Goal: Task Accomplishment & Management: Use online tool/utility

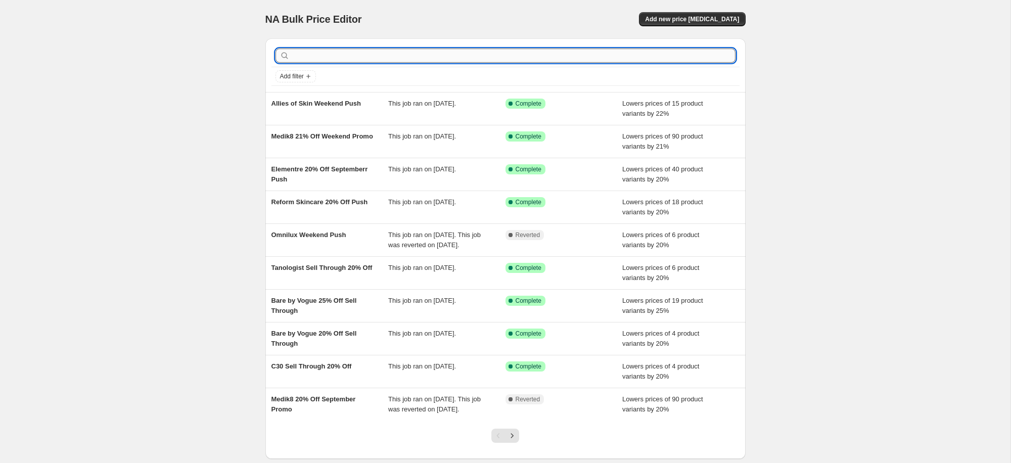
click at [507, 50] on input "text" at bounding box center [514, 56] width 444 height 14
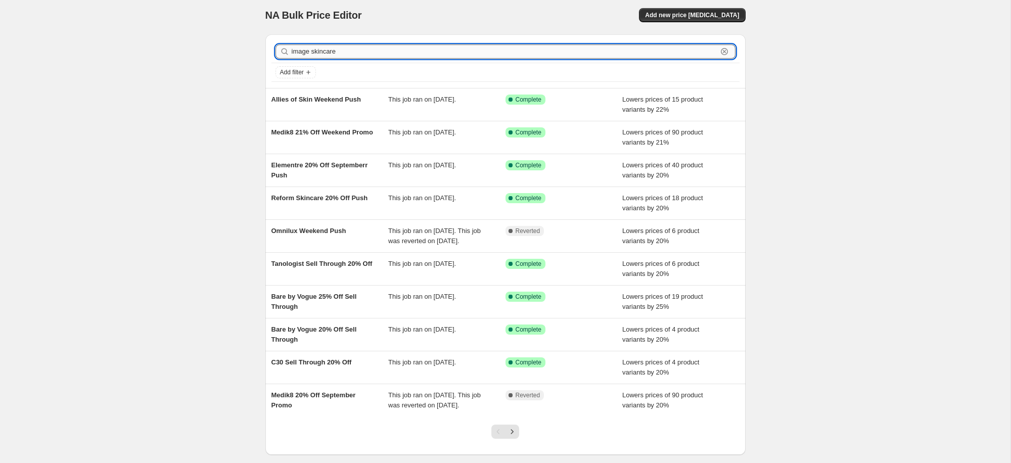
type input "image skincare"
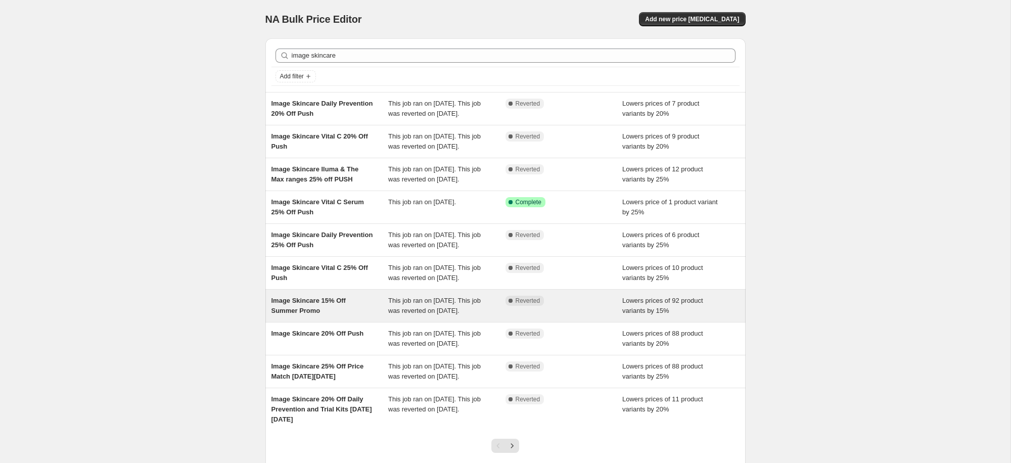
click at [306, 315] on span "Image Skincare 15% Off Summer Promo" at bounding box center [309, 306] width 74 height 18
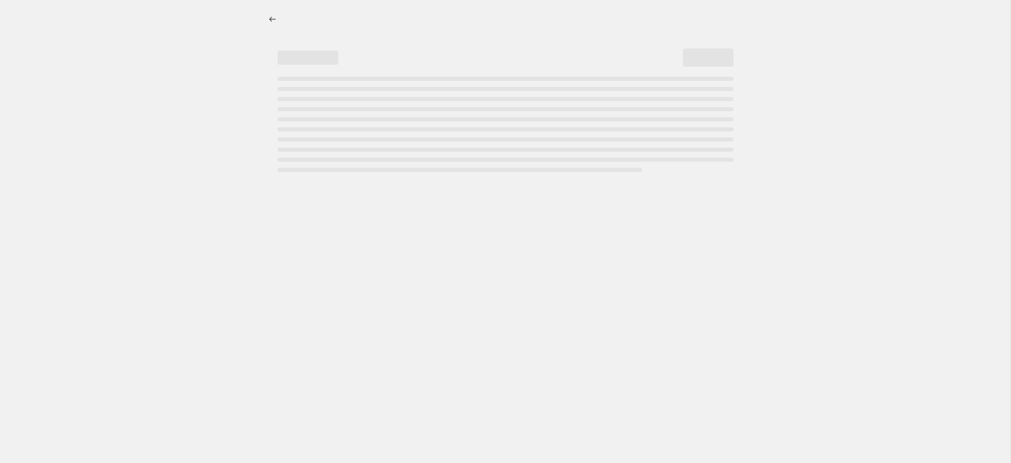
select select "percentage"
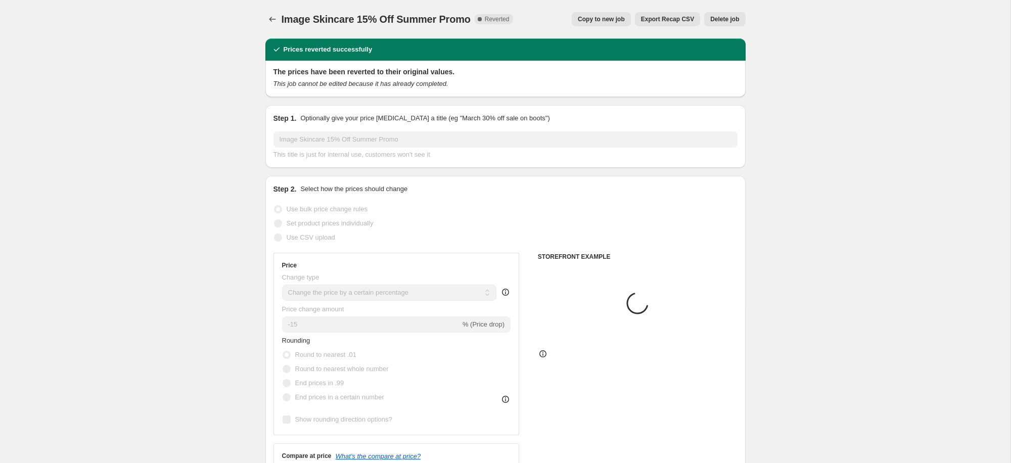
select select "collection"
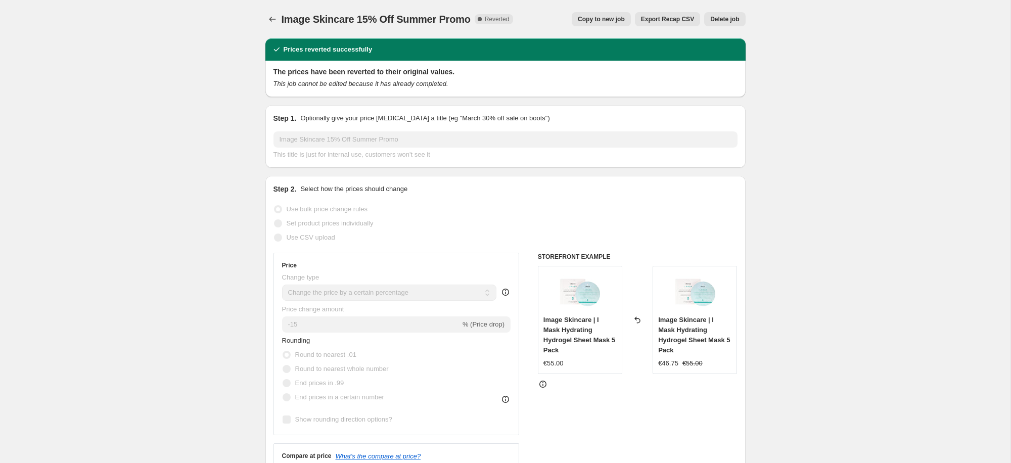
click at [608, 17] on span "Copy to new job" at bounding box center [601, 19] width 47 height 8
select select "percentage"
select select "collection"
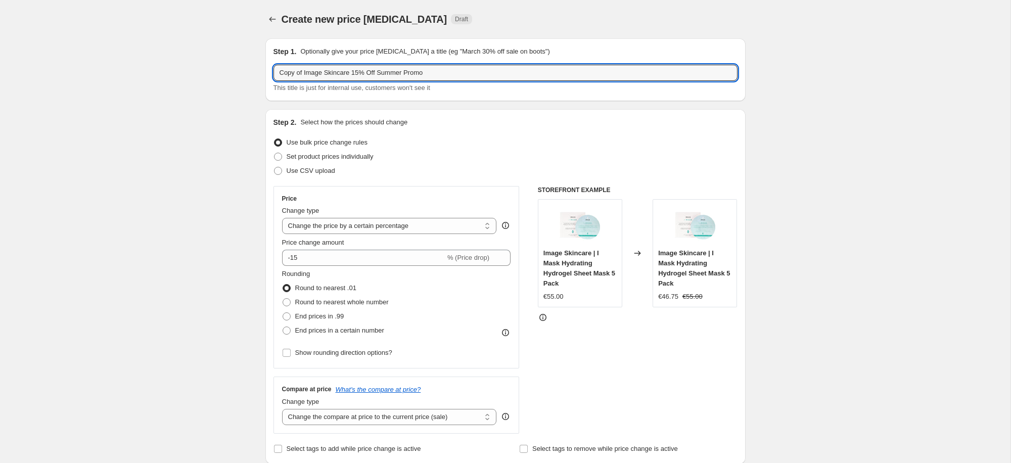
drag, startPoint x: 306, startPoint y: 76, endPoint x: 266, endPoint y: 70, distance: 40.3
click at [366, 72] on input "Image Skincare 15% Off Summer Promo" at bounding box center [506, 73] width 464 height 16
type input "Image Skincare 15% Off Sept Promo"
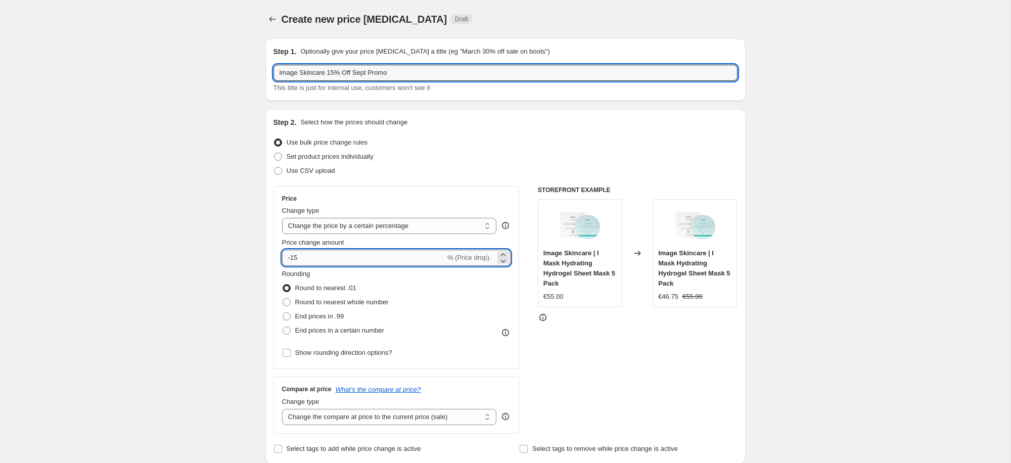
click at [307, 255] on input "-15" at bounding box center [363, 258] width 163 height 16
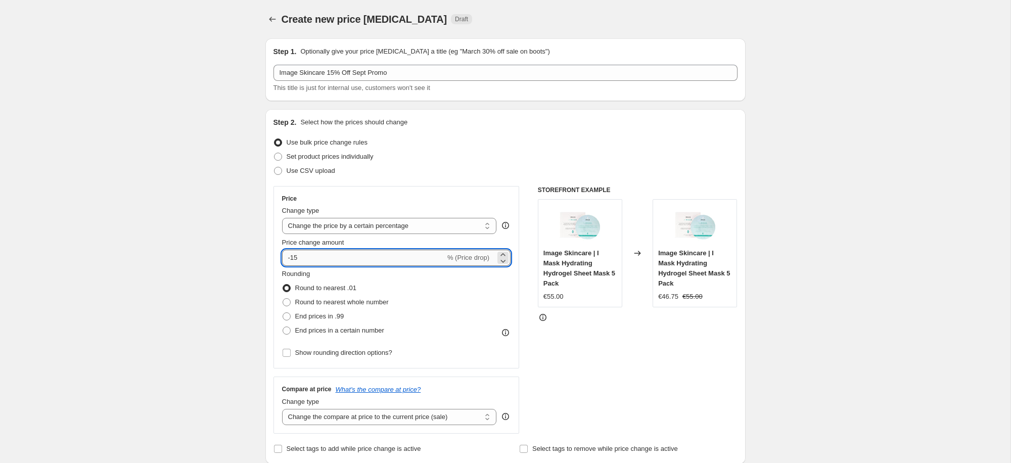
type input "-1"
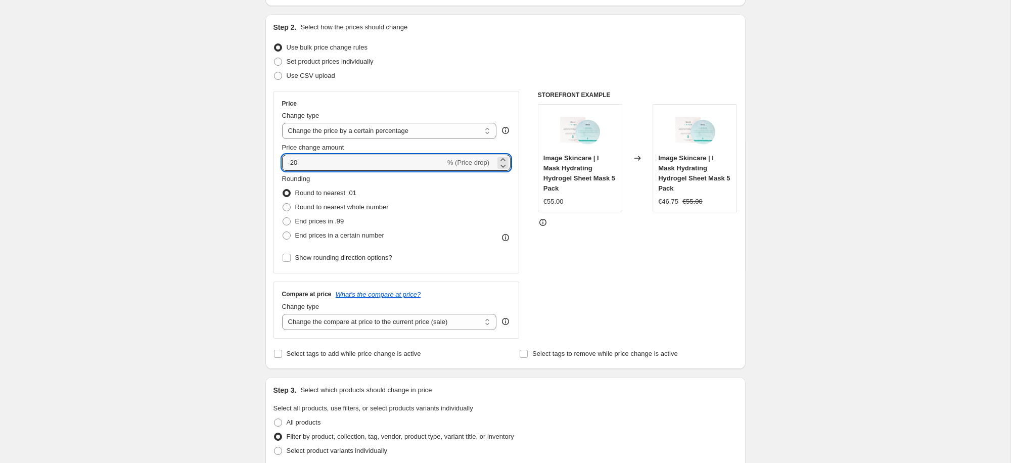
scroll to position [99, 0]
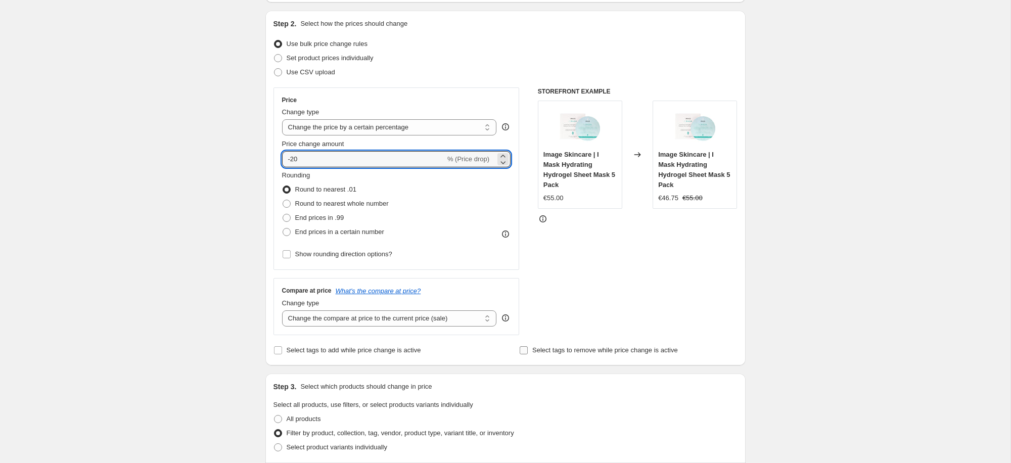
type input "-20"
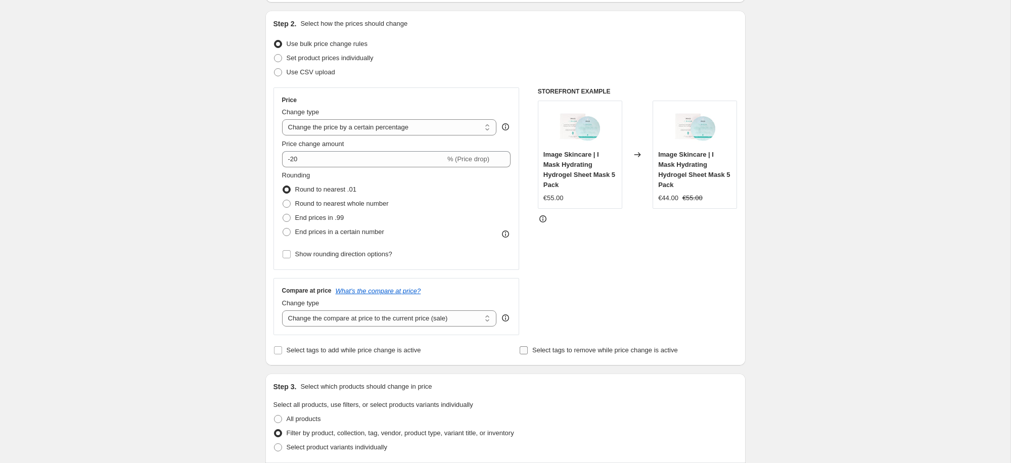
click at [530, 349] on label "Select tags to remove while price change is active" at bounding box center [598, 350] width 159 height 14
click at [528, 349] on input "Select tags to remove while price change is active" at bounding box center [524, 350] width 8 height 8
checkbox input "true"
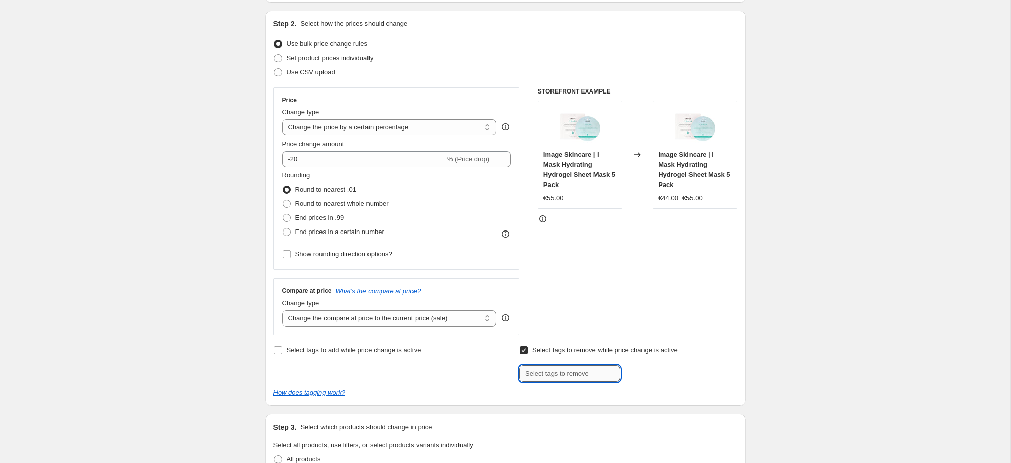
click at [550, 378] on input "text" at bounding box center [569, 374] width 101 height 16
type input "Smile Rewards"
click at [670, 373] on span "Smile Reward..." at bounding box center [665, 372] width 45 height 7
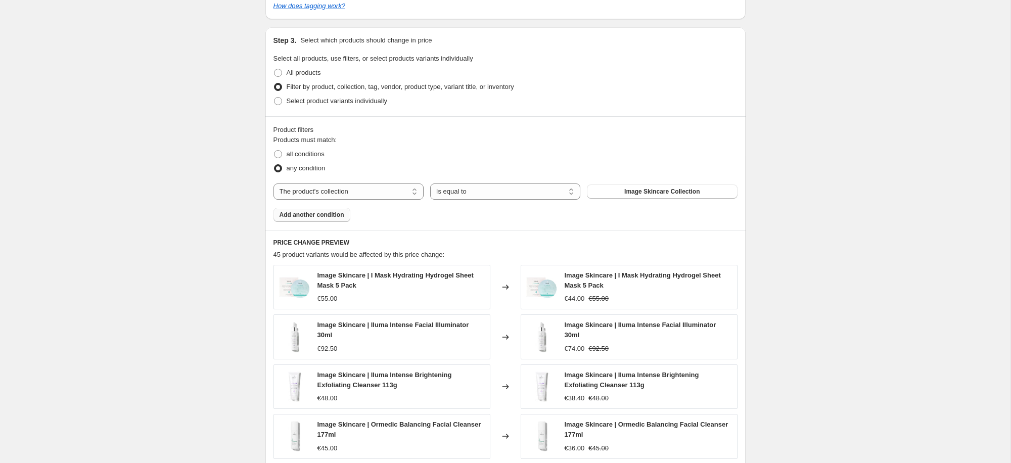
scroll to position [504, 0]
click at [302, 219] on button "Add another condition" at bounding box center [312, 214] width 77 height 14
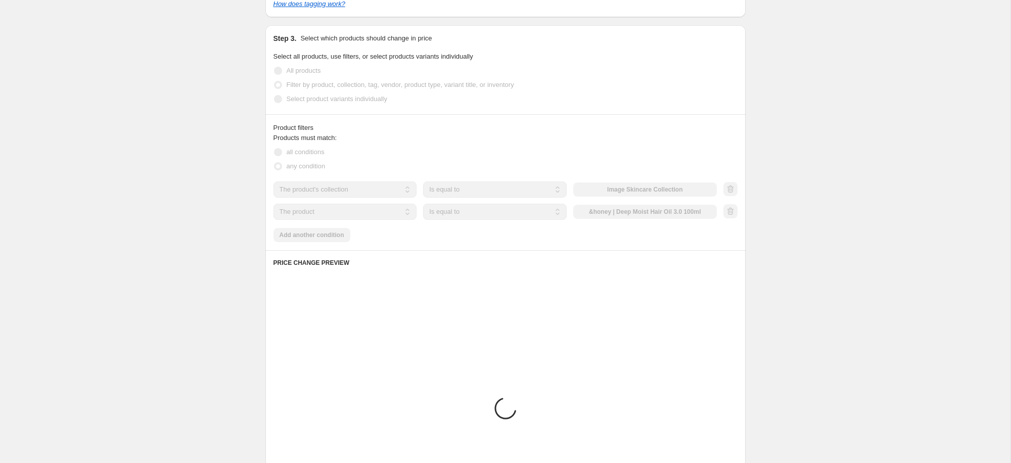
scroll to position [506, 0]
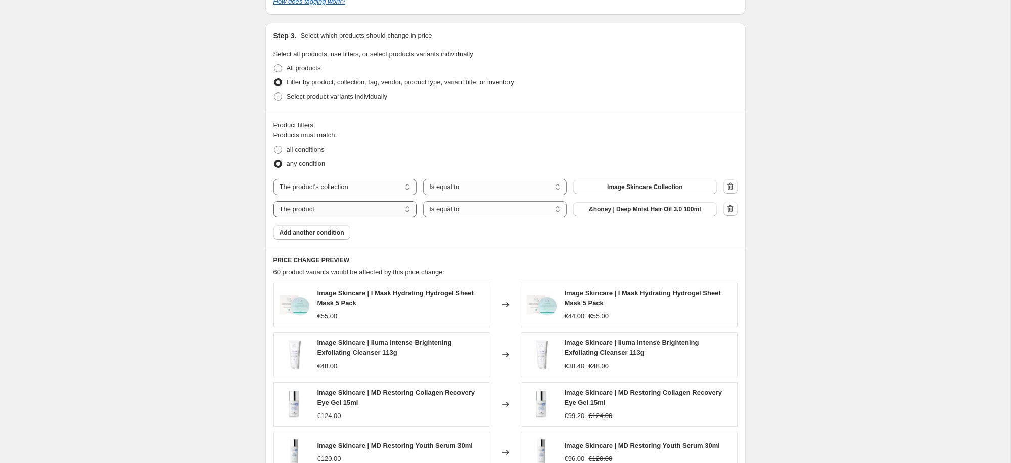
click at [368, 209] on select "The product The product's collection The product's tag The product's vendor The…" at bounding box center [346, 209] width 144 height 16
select select "tag"
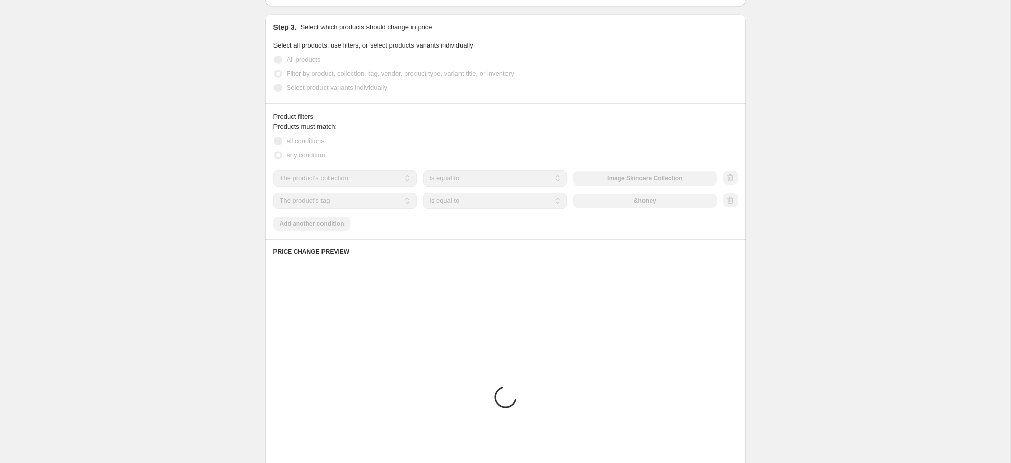
scroll to position [515, 0]
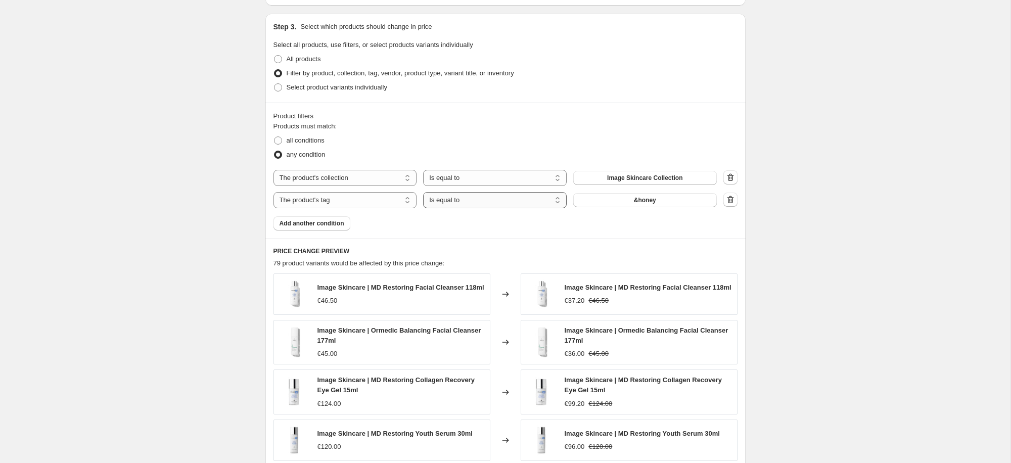
click at [503, 203] on select "Is equal to Is not equal to" at bounding box center [495, 200] width 144 height 16
select select "not_equal"
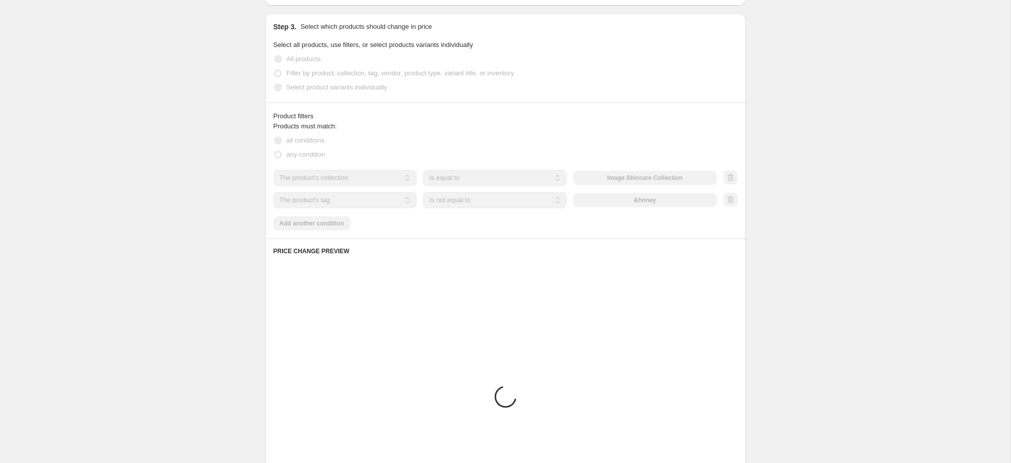
click at [639, 206] on div "&honey" at bounding box center [645, 200] width 144 height 14
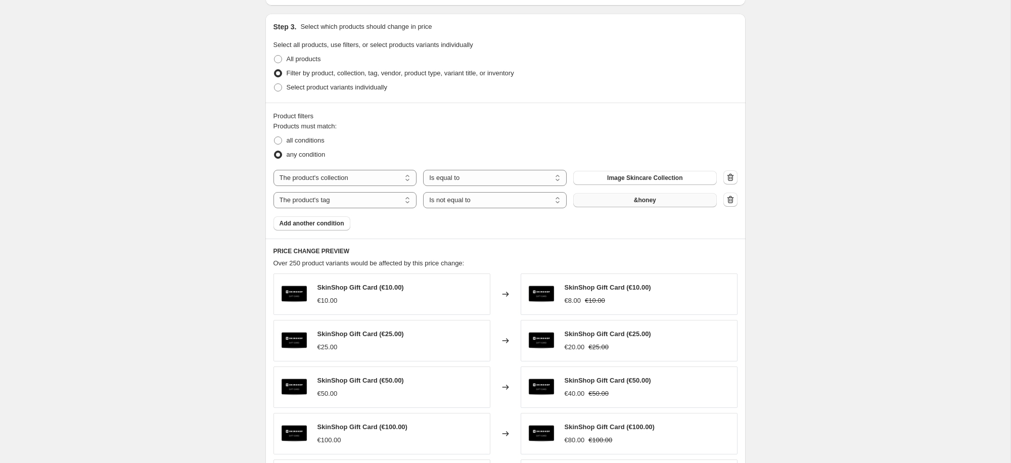
click at [629, 204] on button "&honey" at bounding box center [645, 200] width 144 height 14
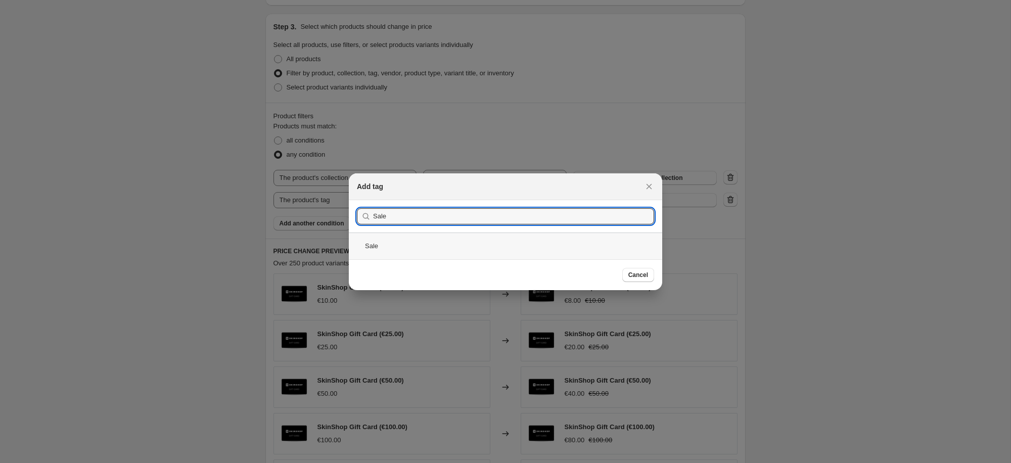
type input "Sale"
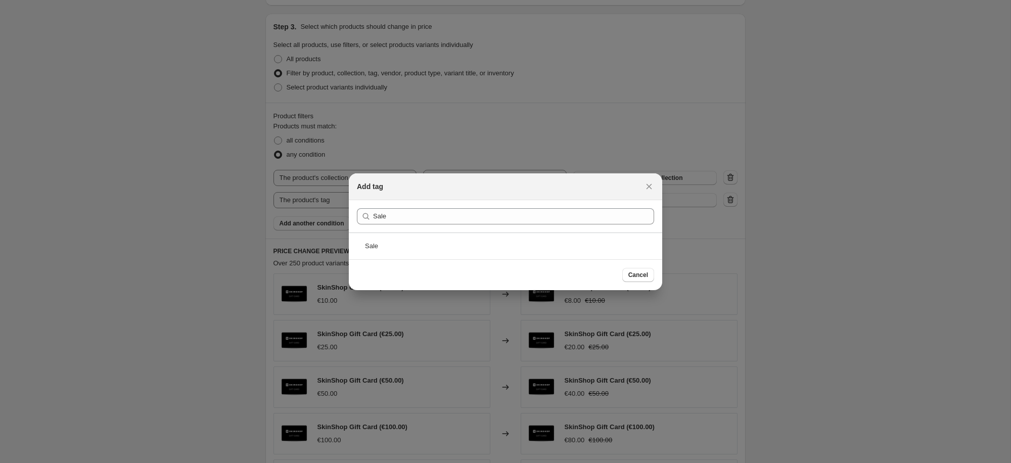
drag, startPoint x: 522, startPoint y: 241, endPoint x: 572, endPoint y: 243, distance: 50.6
click at [523, 241] on div "Sale" at bounding box center [506, 246] width 314 height 27
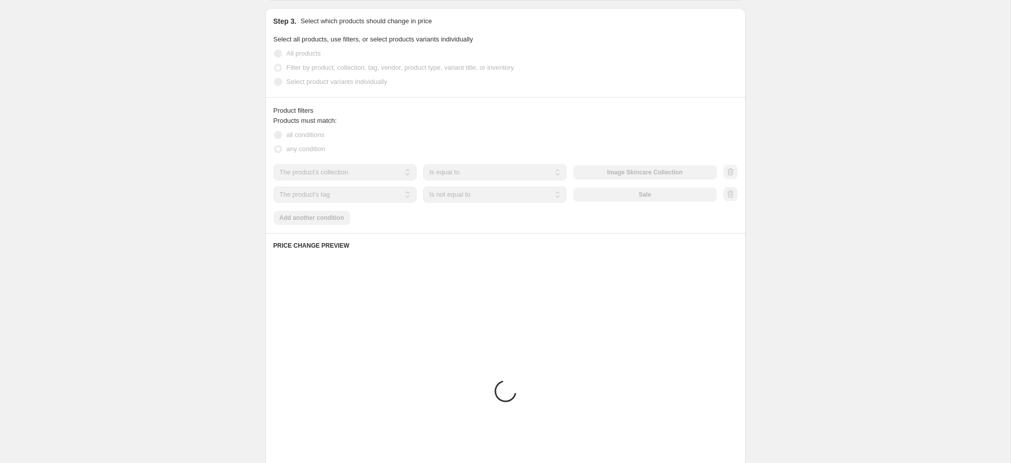
scroll to position [518, 0]
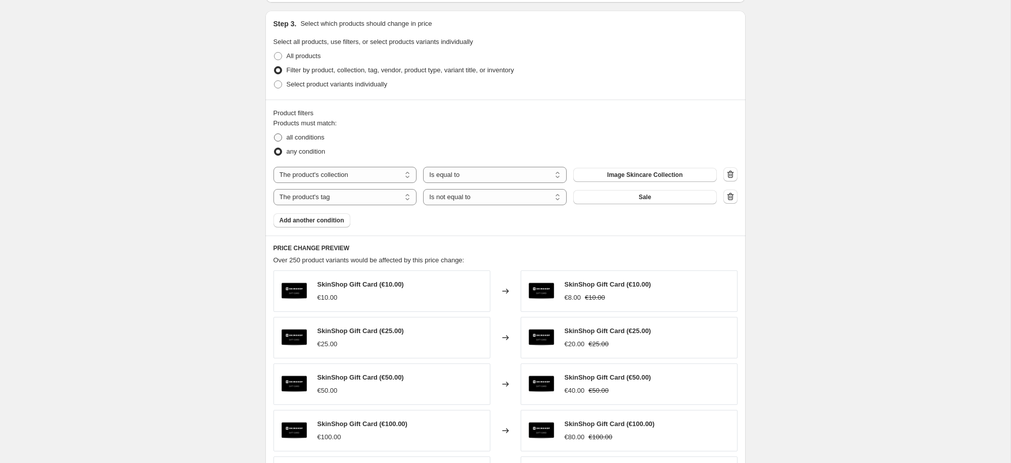
click at [304, 138] on span "all conditions" at bounding box center [306, 137] width 38 height 8
click at [275, 134] on input "all conditions" at bounding box center [274, 133] width 1 height 1
radio input "true"
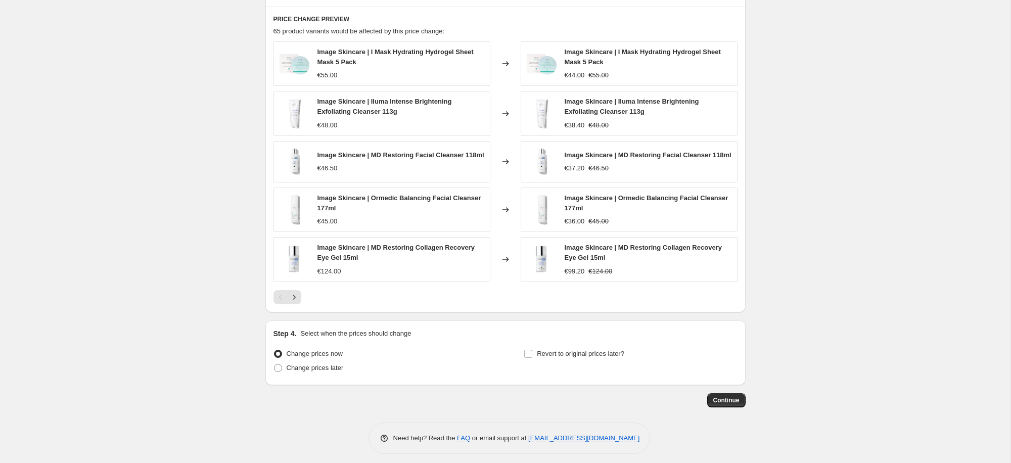
scroll to position [756, 0]
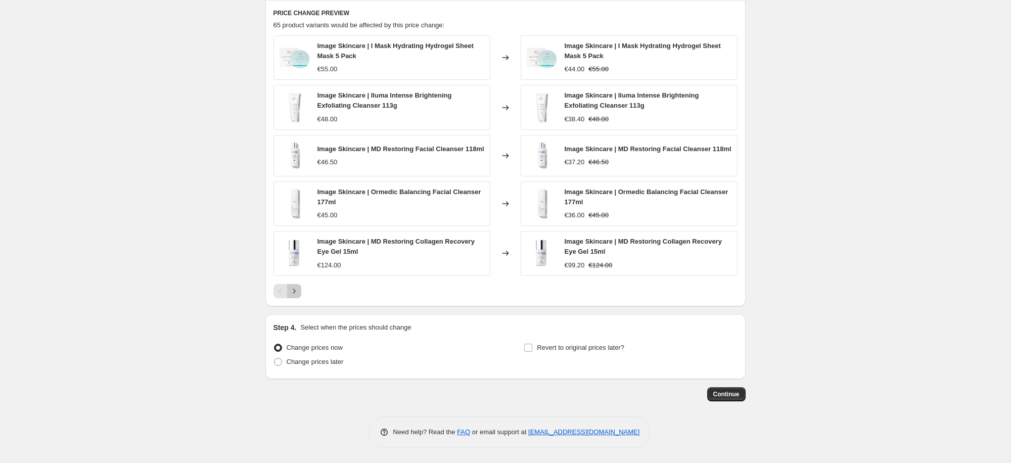
drag, startPoint x: 296, startPoint y: 294, endPoint x: 350, endPoint y: 292, distance: 54.1
click at [296, 294] on icon "Next" at bounding box center [294, 291] width 10 height 10
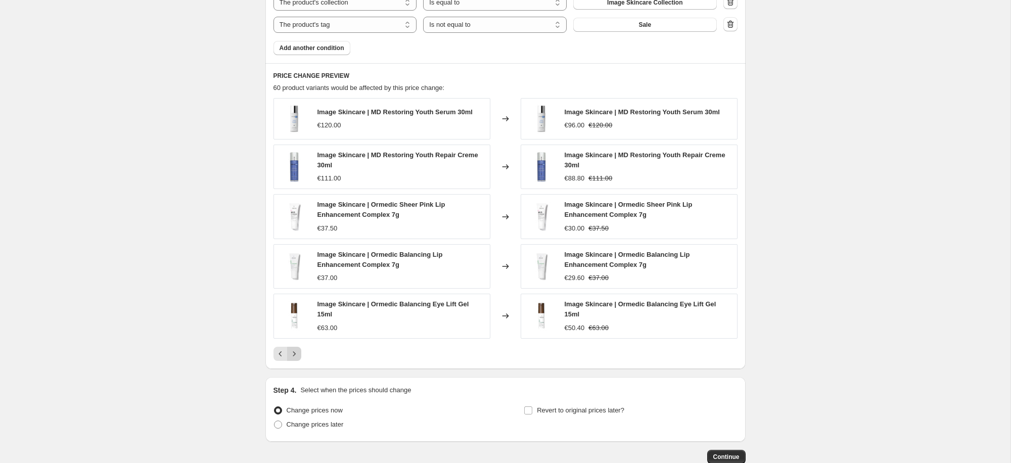
scroll to position [692, 0]
click at [297, 357] on icon "Next" at bounding box center [294, 353] width 10 height 10
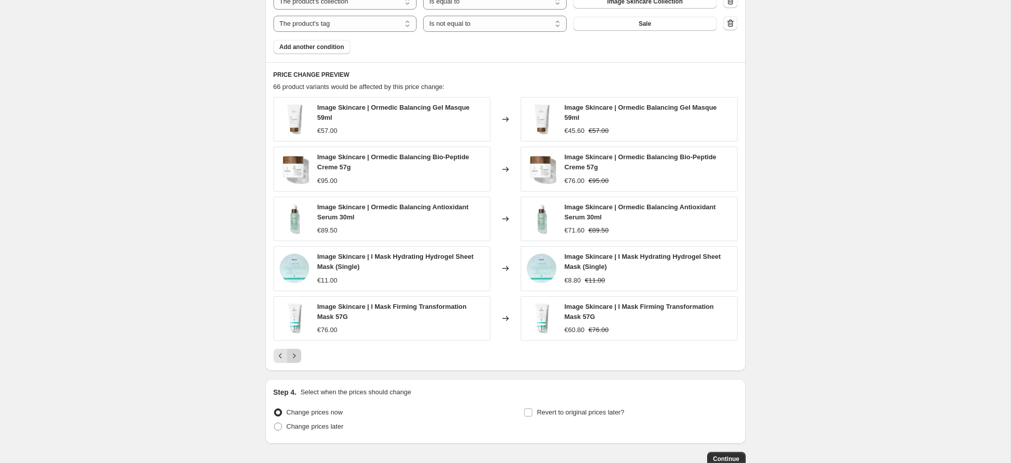
scroll to position [693, 0]
click at [298, 353] on icon "Next" at bounding box center [294, 355] width 10 height 10
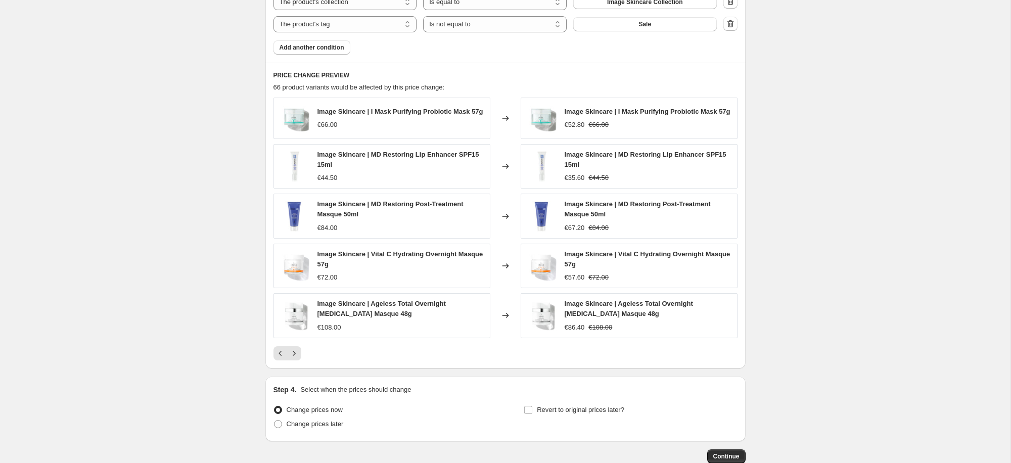
scroll to position [693, 0]
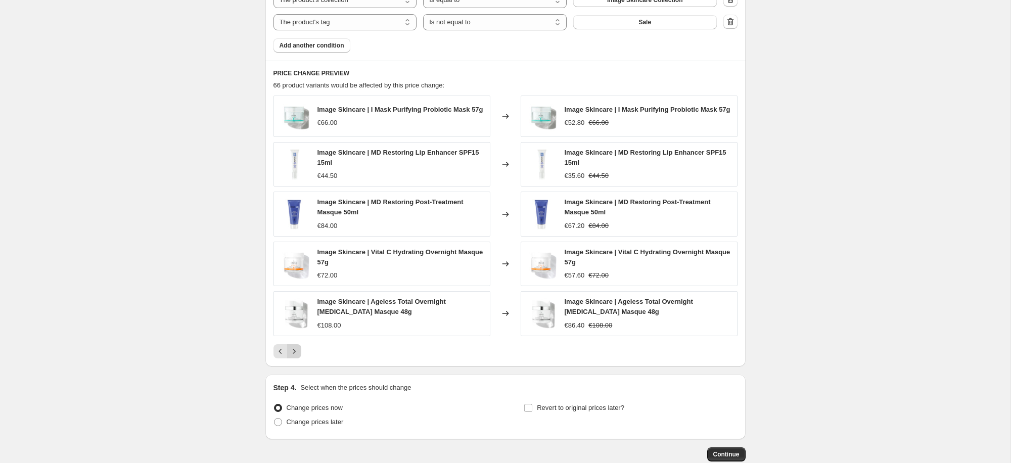
click at [296, 355] on icon "Next" at bounding box center [294, 351] width 10 height 10
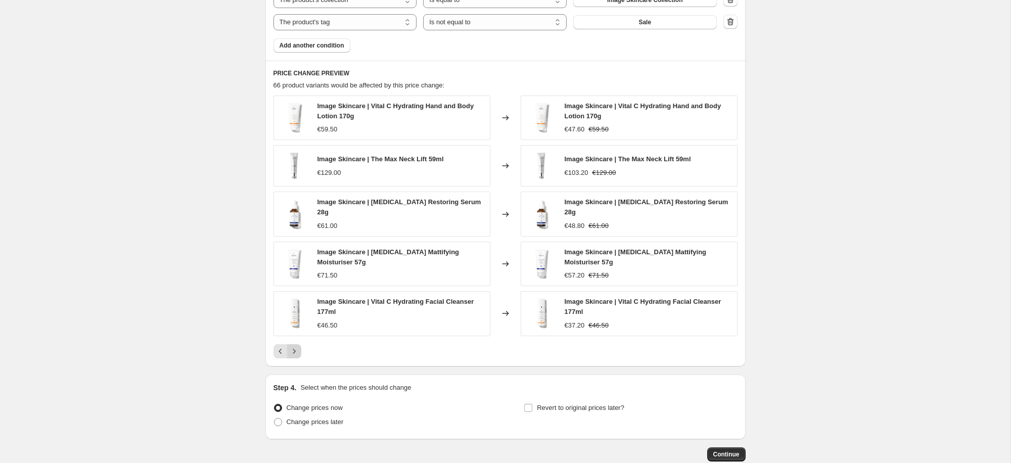
click at [295, 346] on icon "Next" at bounding box center [294, 351] width 10 height 10
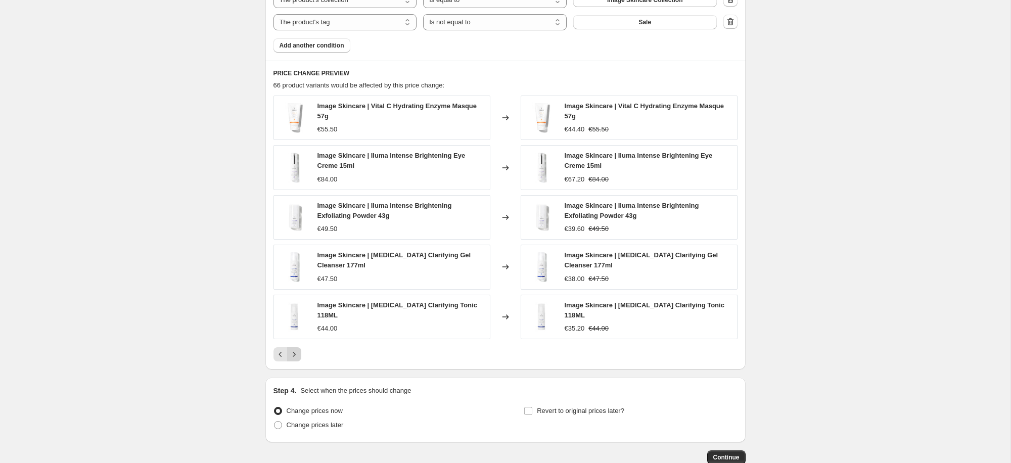
click at [294, 353] on icon "Next" at bounding box center [294, 354] width 10 height 10
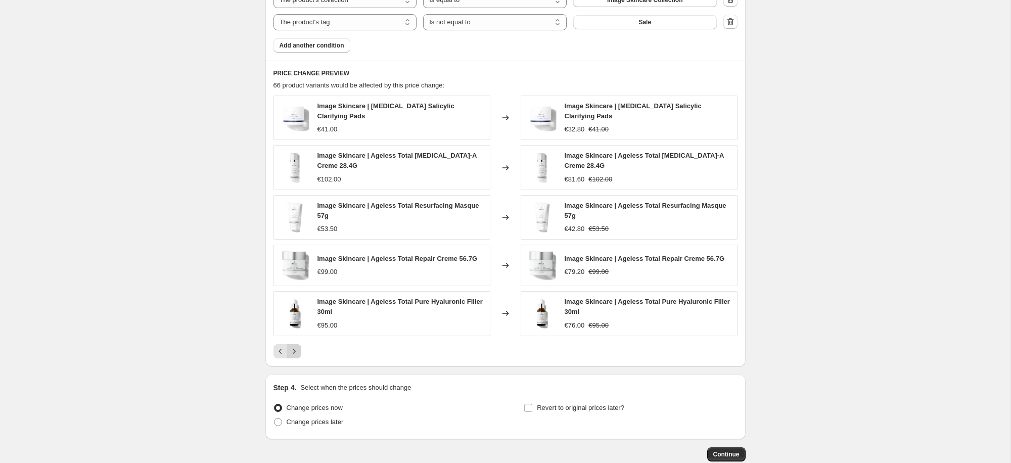
click at [294, 352] on icon "Next" at bounding box center [294, 351] width 10 height 10
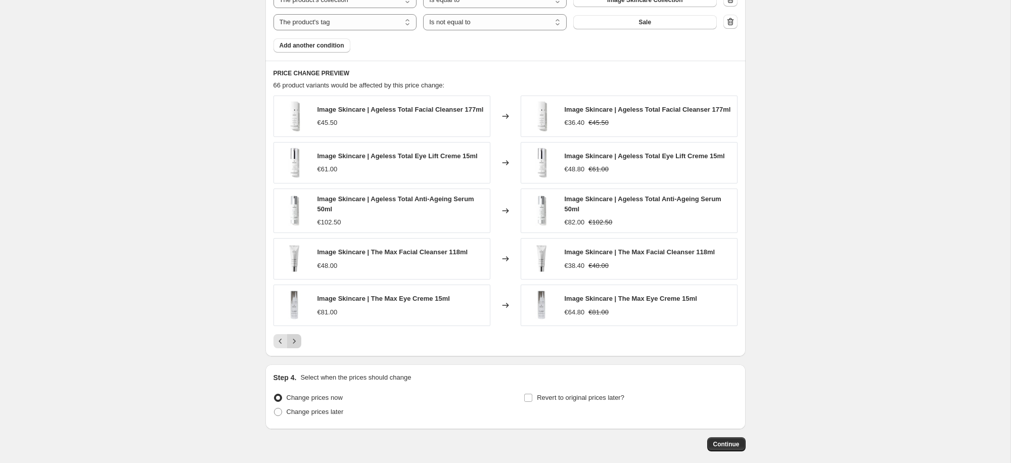
click at [294, 346] on icon "Next" at bounding box center [294, 341] width 10 height 10
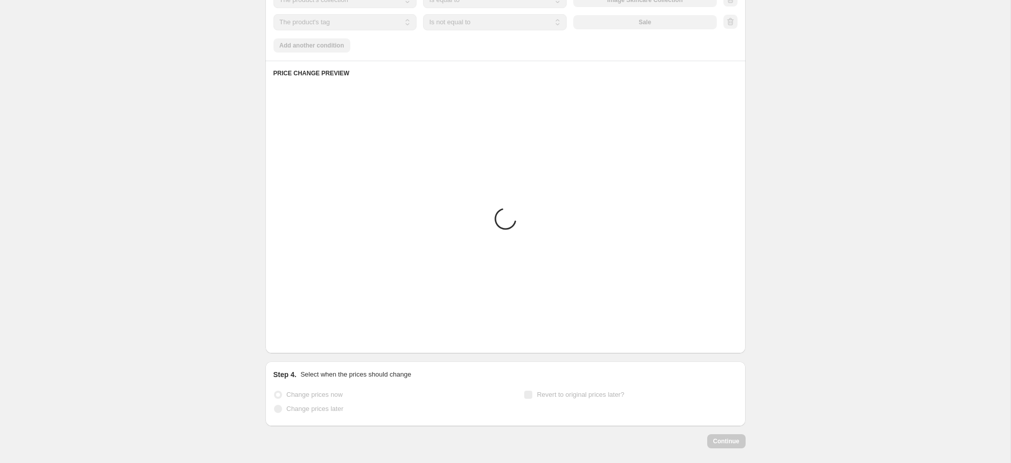
scroll to position [693, 0]
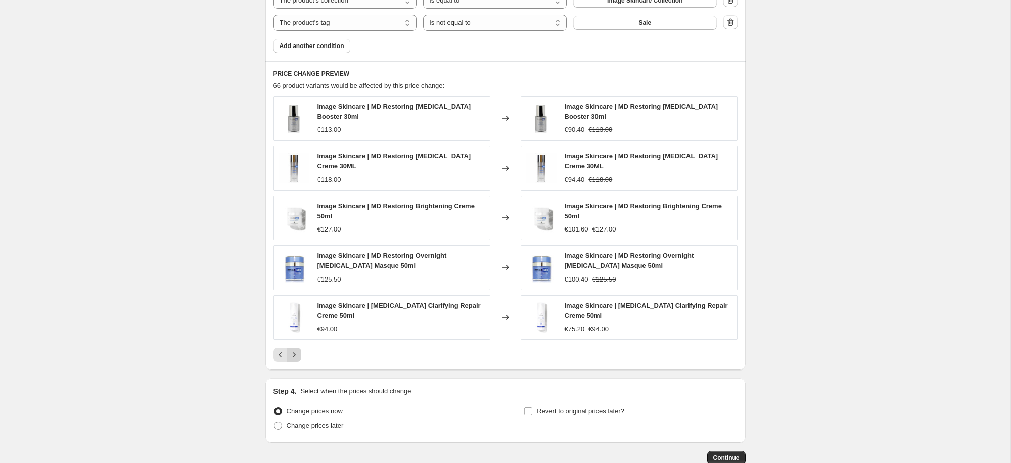
click at [296, 353] on icon "Next" at bounding box center [294, 355] width 10 height 10
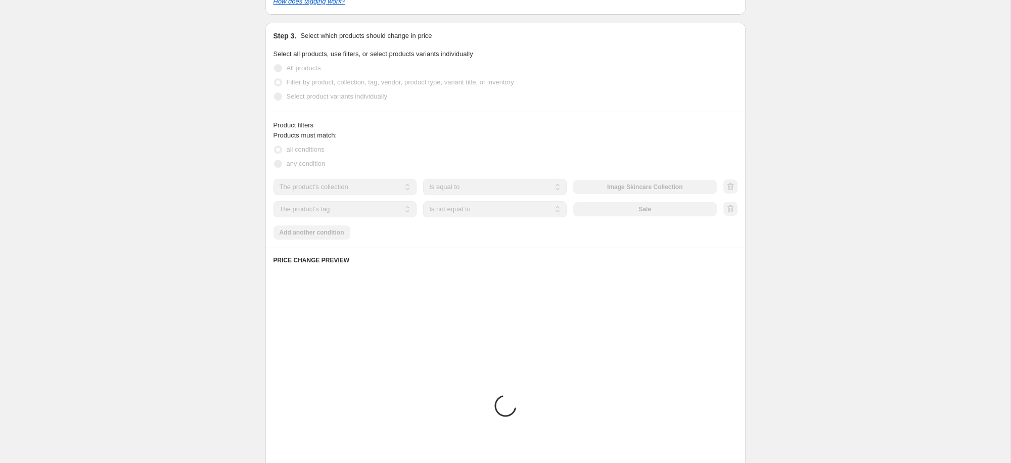
scroll to position [647, 0]
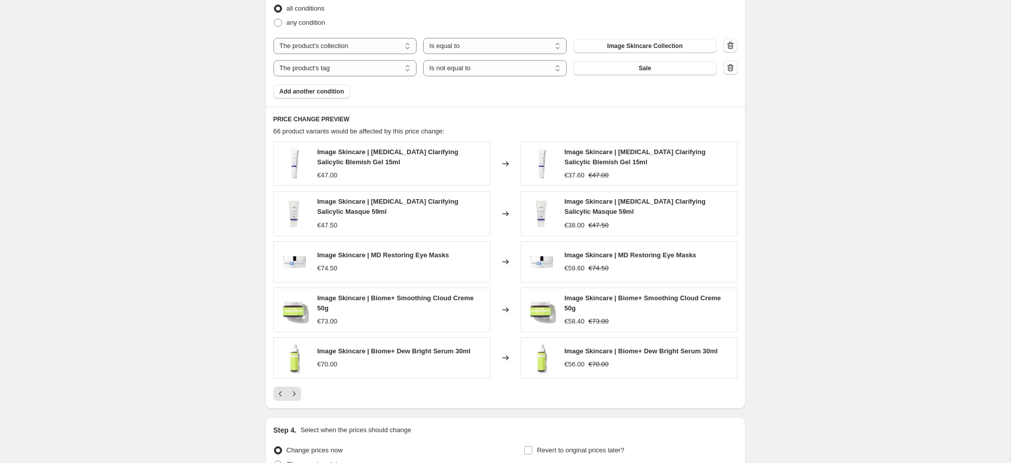
click at [292, 397] on icon "Next" at bounding box center [294, 394] width 10 height 10
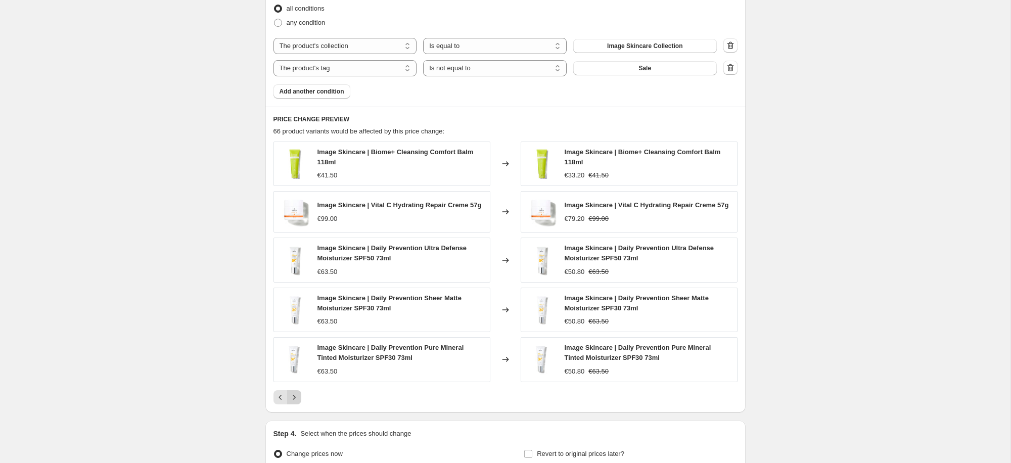
click at [296, 403] on icon "Next" at bounding box center [294, 397] width 10 height 10
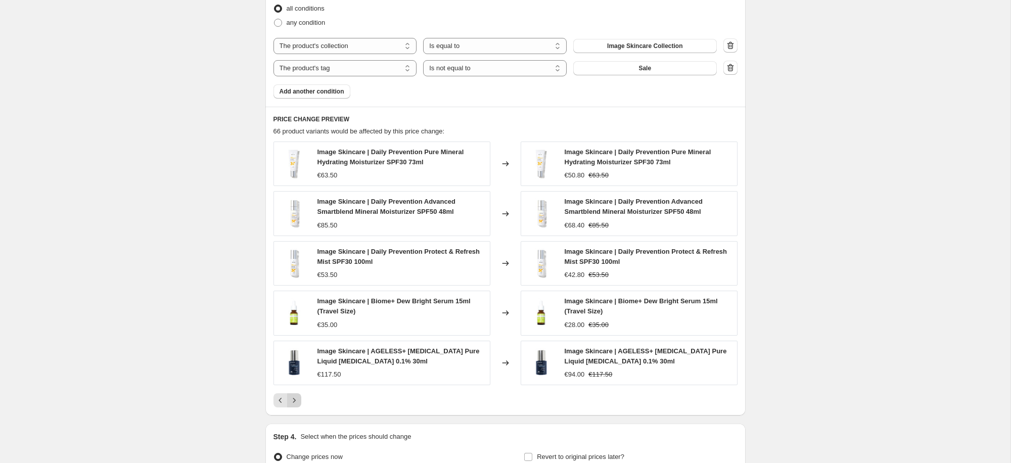
click at [293, 401] on icon "Next" at bounding box center [294, 400] width 10 height 10
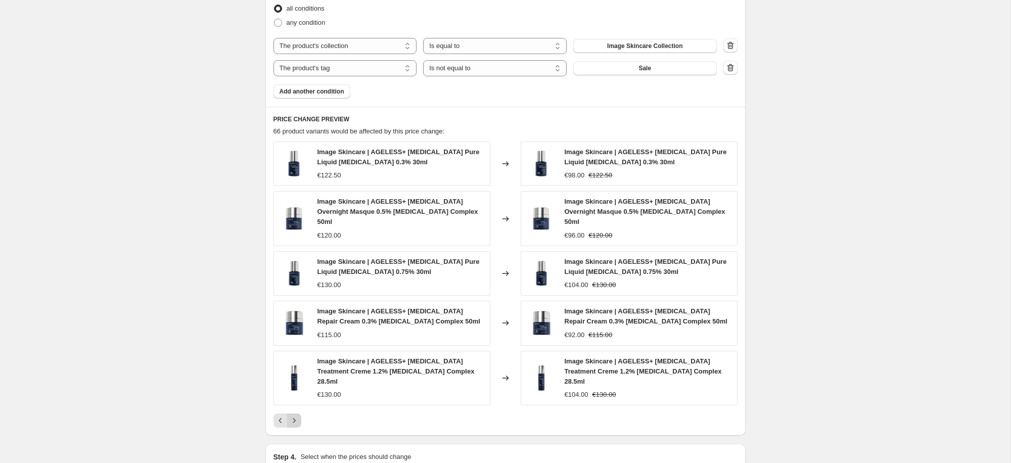
click at [293, 416] on icon "Next" at bounding box center [294, 421] width 10 height 10
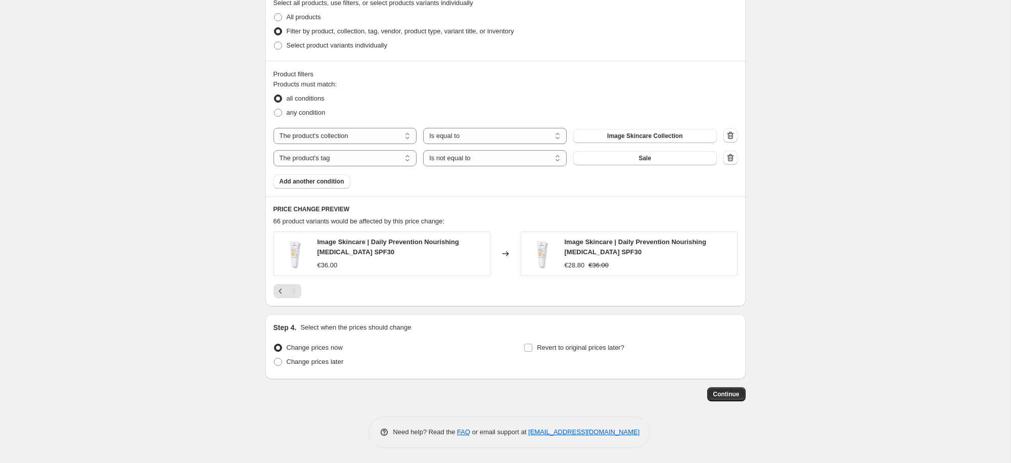
scroll to position [557, 0]
click at [734, 393] on span "Continue" at bounding box center [726, 394] width 26 height 8
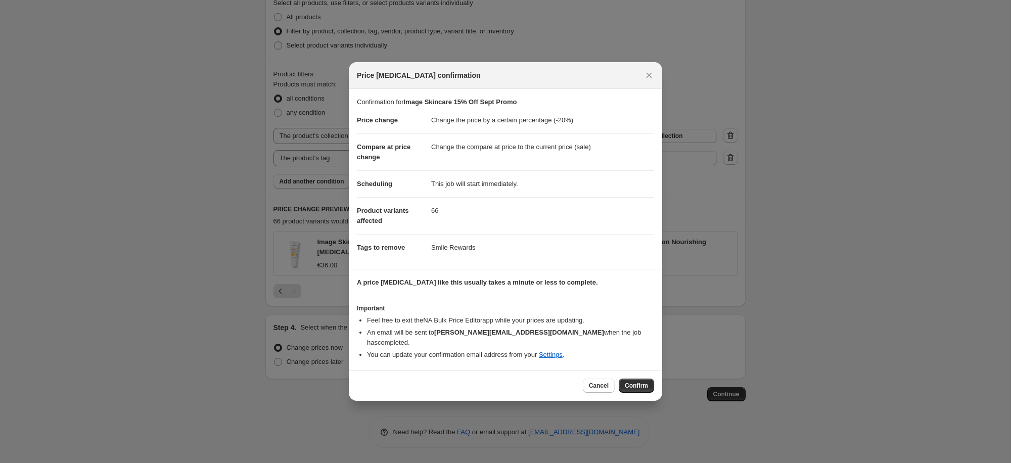
click at [644, 379] on button "Confirm" at bounding box center [636, 386] width 35 height 14
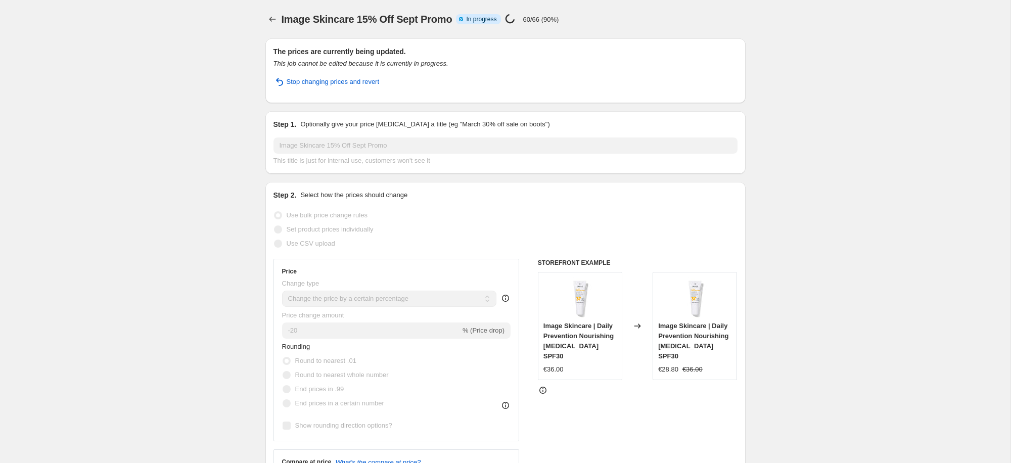
select select "percentage"
select select "collection"
select select "tag"
select select "not_equal"
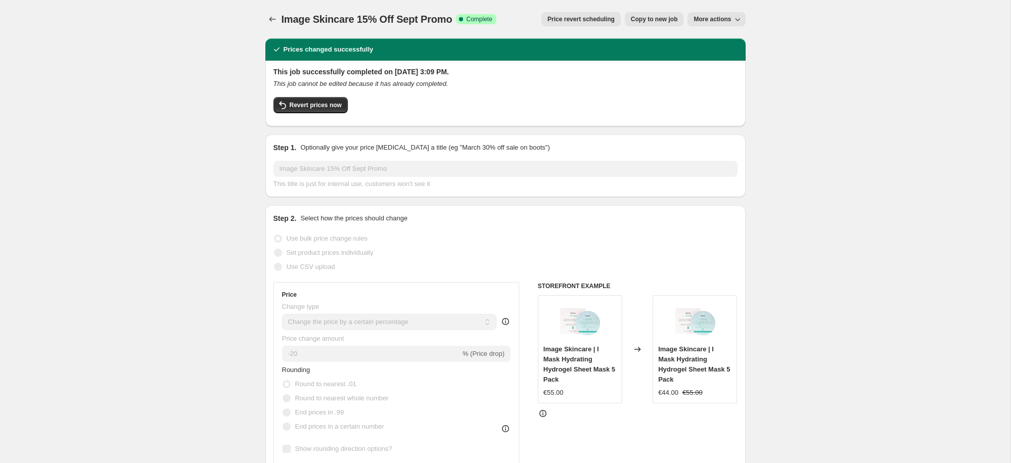
drag, startPoint x: 963, startPoint y: 236, endPoint x: 918, endPoint y: 254, distance: 48.4
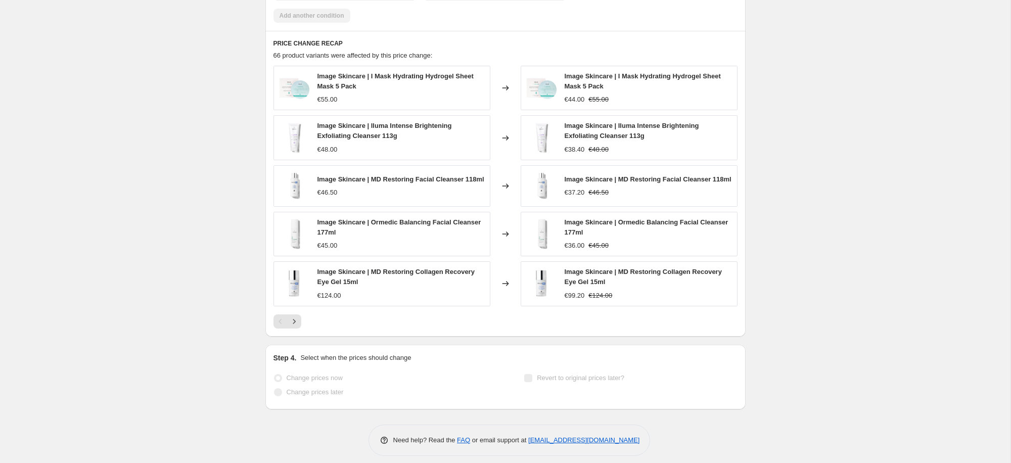
scroll to position [823, 0]
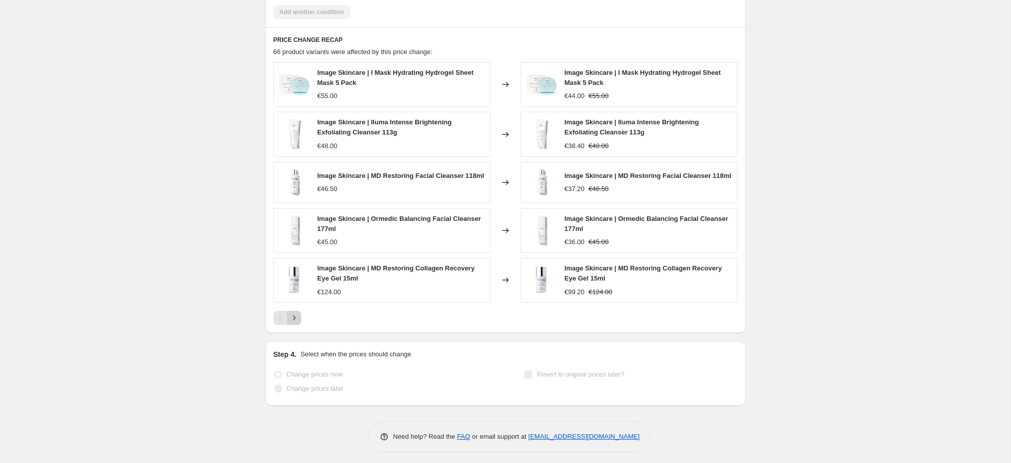
click at [296, 320] on icon "Next" at bounding box center [294, 318] width 10 height 10
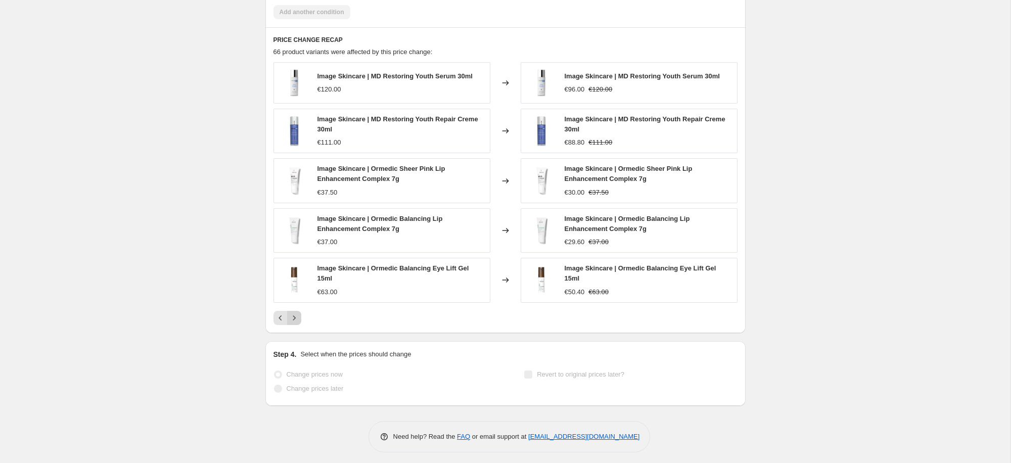
click at [296, 320] on icon "Next" at bounding box center [294, 318] width 10 height 10
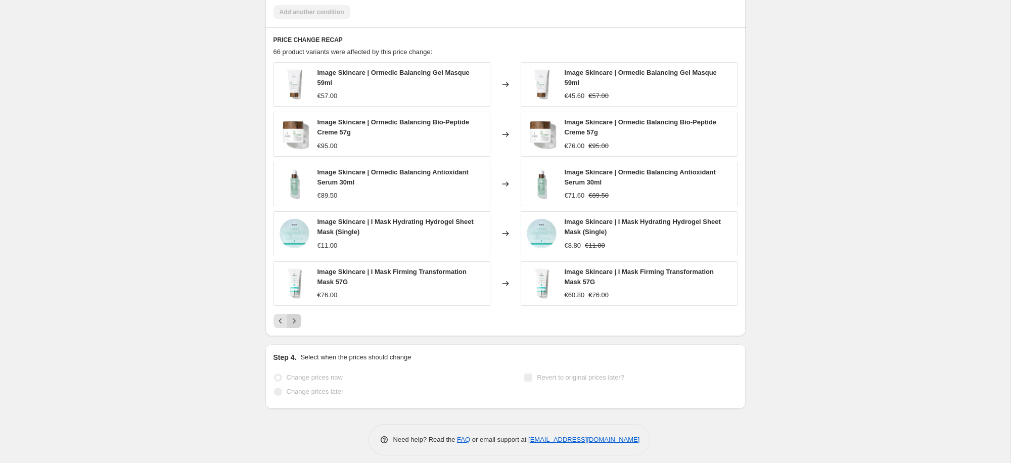
click at [296, 320] on icon "Next" at bounding box center [294, 321] width 10 height 10
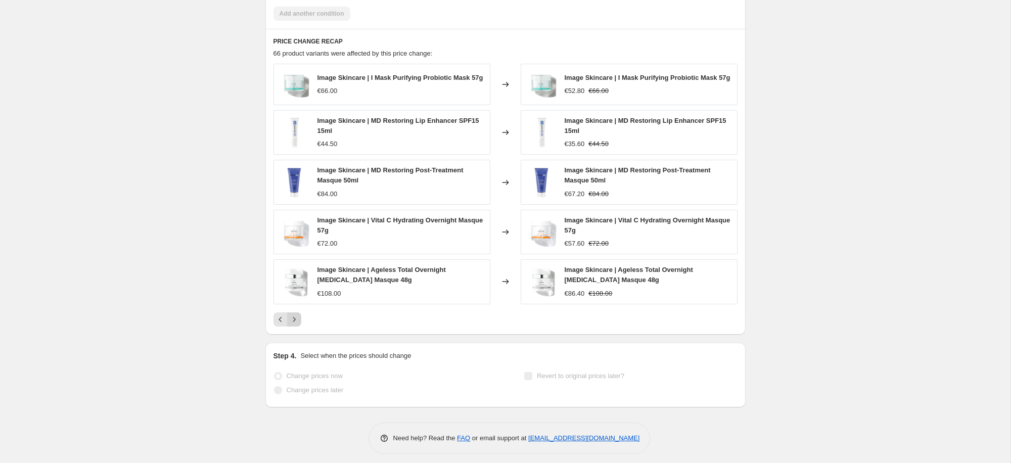
click at [296, 320] on icon "Next" at bounding box center [294, 320] width 10 height 10
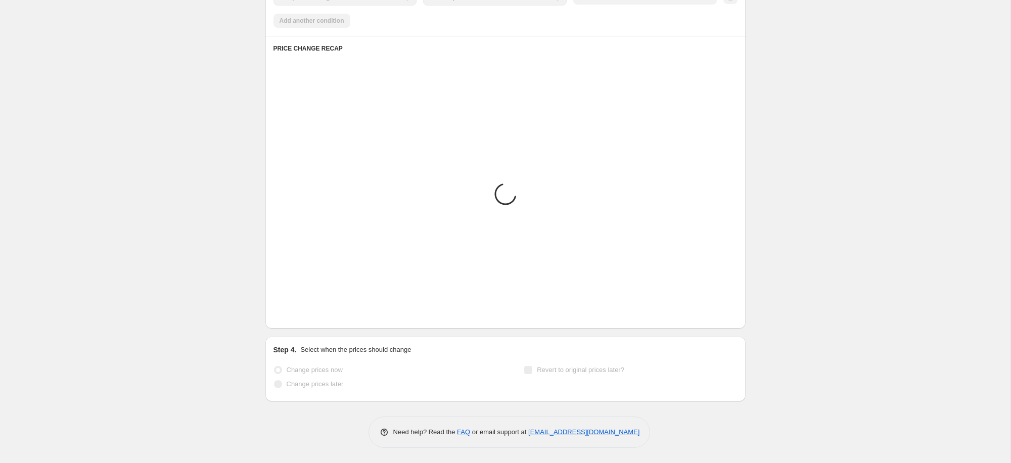
scroll to position [821, 0]
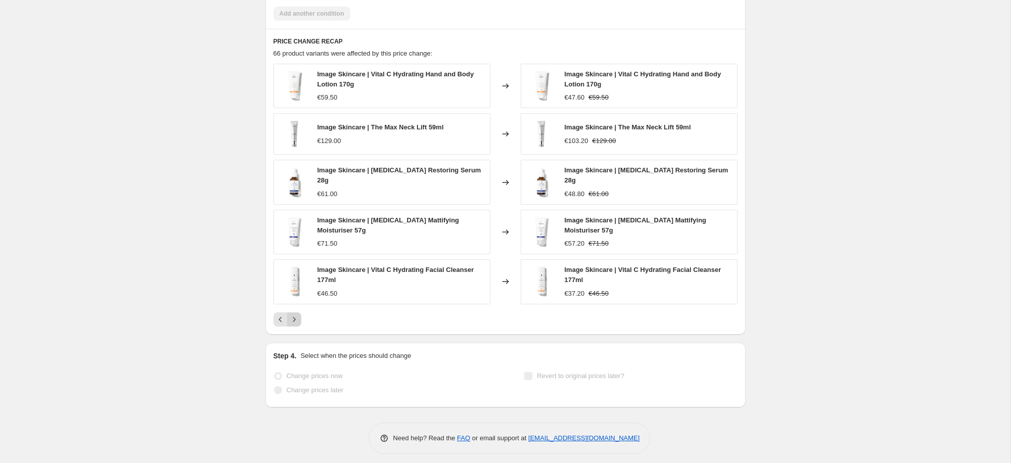
click at [296, 320] on icon "Next" at bounding box center [294, 320] width 10 height 10
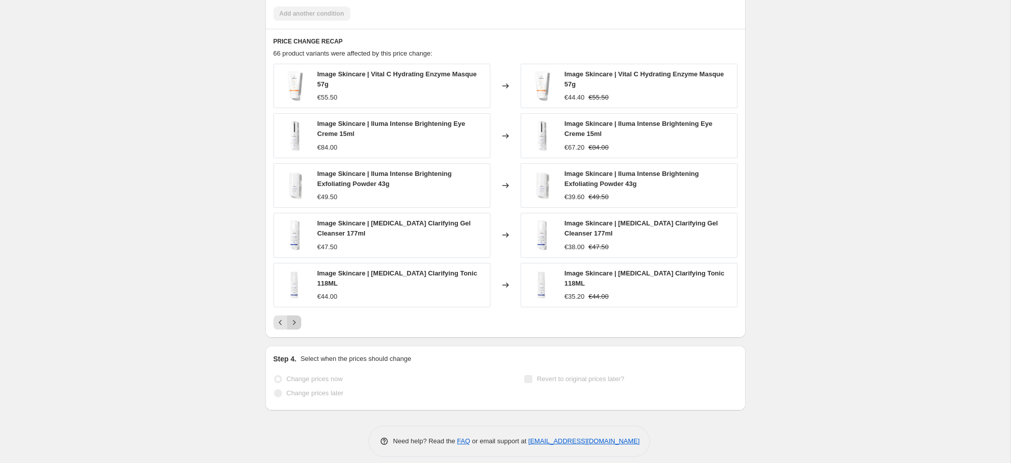
click at [296, 320] on icon "Next" at bounding box center [294, 323] width 10 height 10
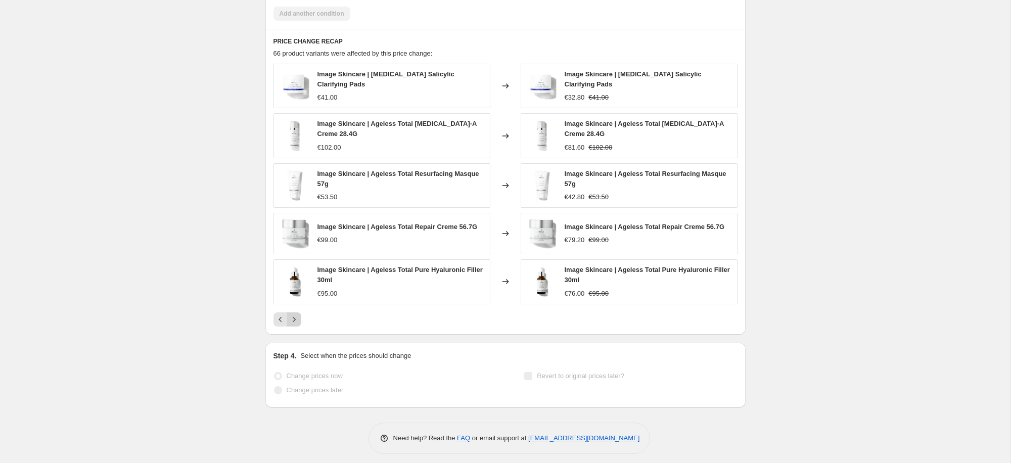
click at [296, 320] on icon "Next" at bounding box center [294, 320] width 10 height 10
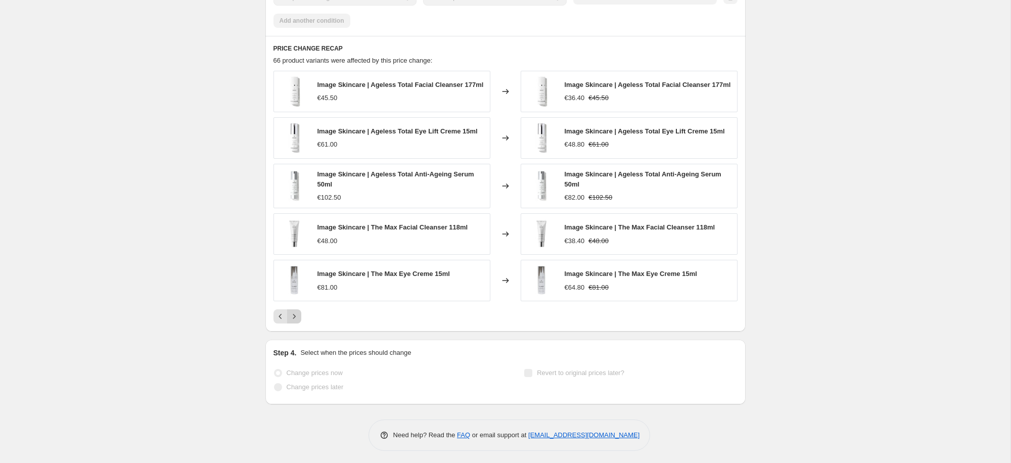
scroll to position [821, 0]
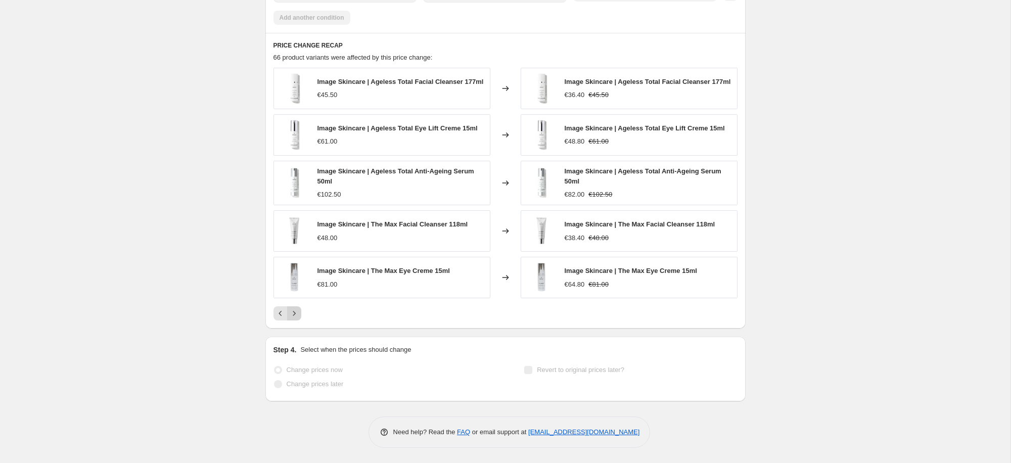
click at [296, 320] on button "Next" at bounding box center [294, 313] width 14 height 14
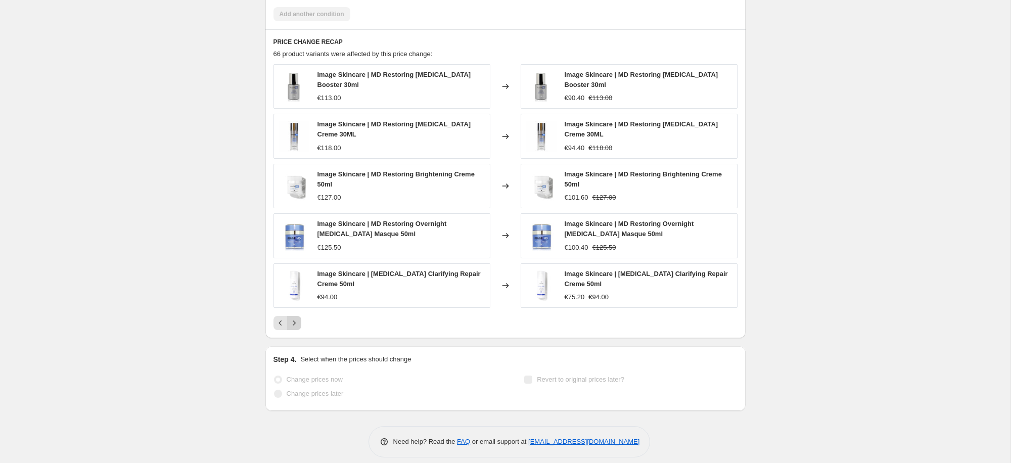
click at [296, 320] on icon "Next" at bounding box center [294, 323] width 10 height 10
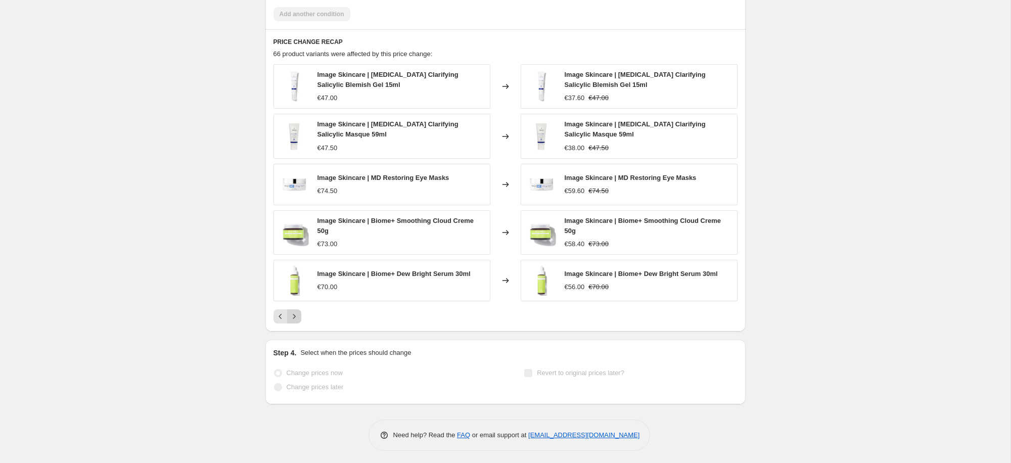
click at [296, 320] on icon "Next" at bounding box center [294, 316] width 10 height 10
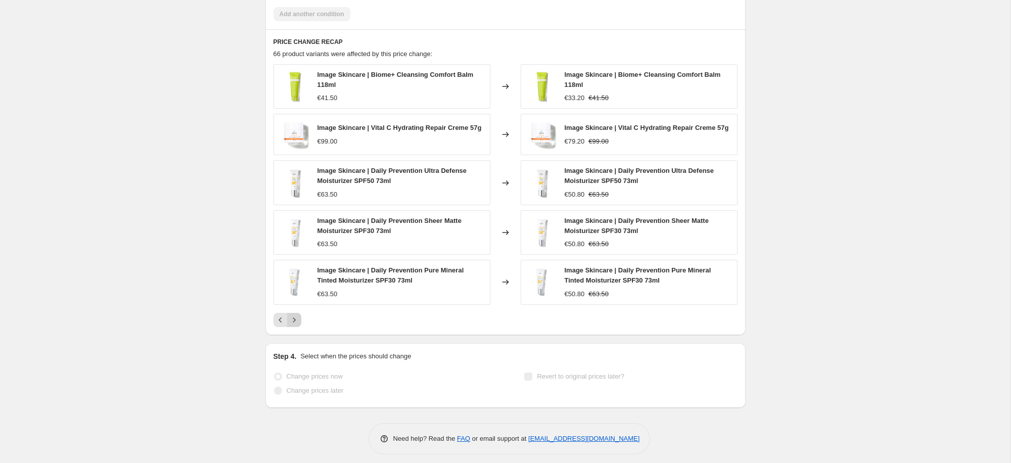
click at [296, 320] on icon "Next" at bounding box center [294, 320] width 10 height 10
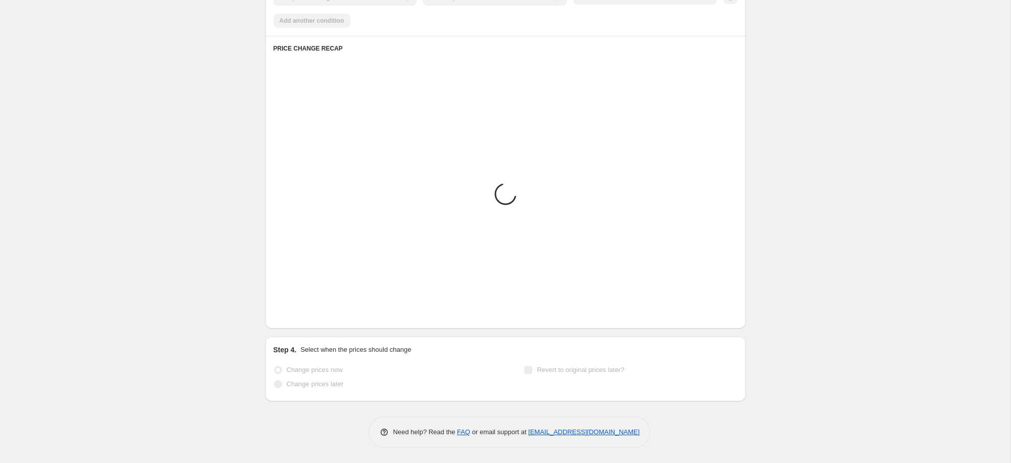
click at [296, 320] on button "Next" at bounding box center [294, 313] width 14 height 14
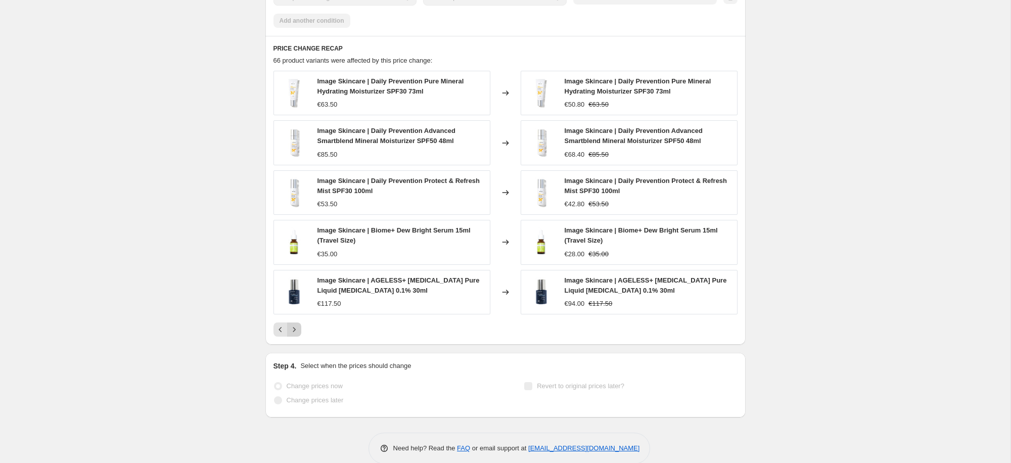
click at [296, 320] on div "Image Skincare | Daily Prevention Pure Mineral Hydrating Moisturizer SPF30 73ml…" at bounding box center [506, 204] width 464 height 266
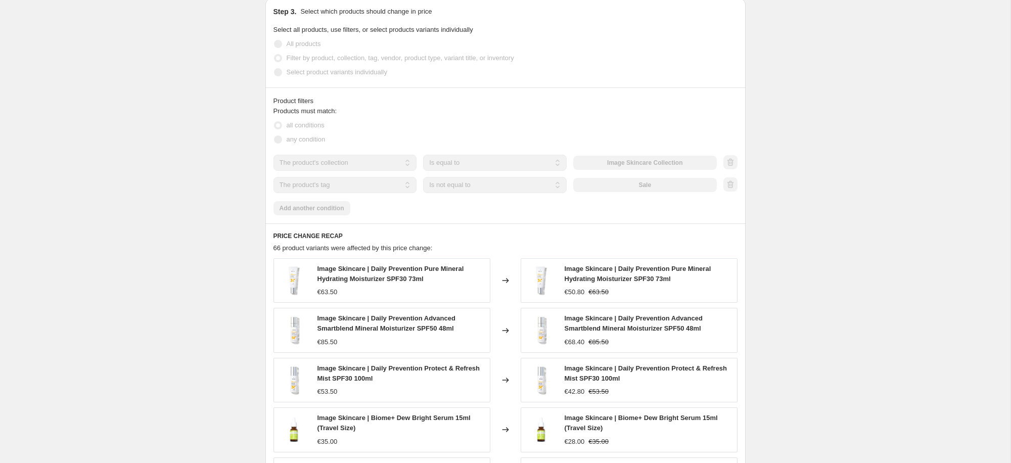
scroll to position [830, 0]
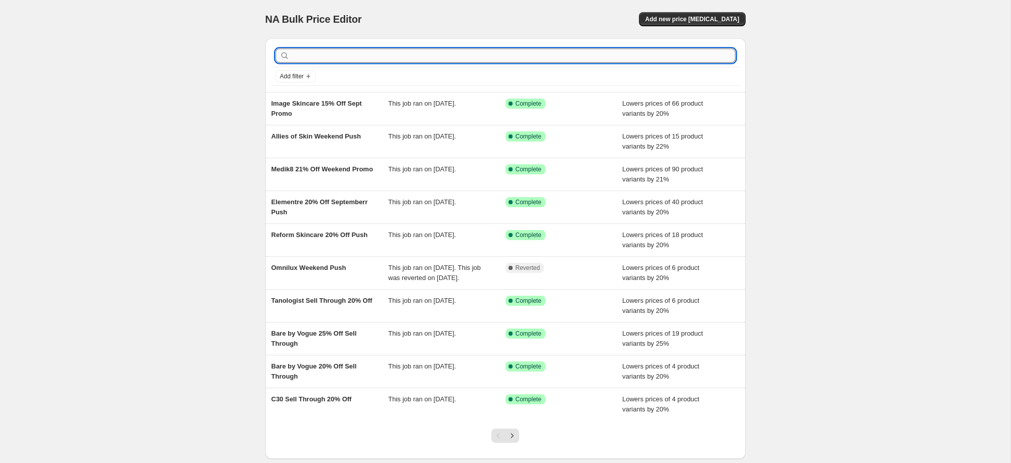
click at [355, 52] on input "text" at bounding box center [514, 56] width 444 height 14
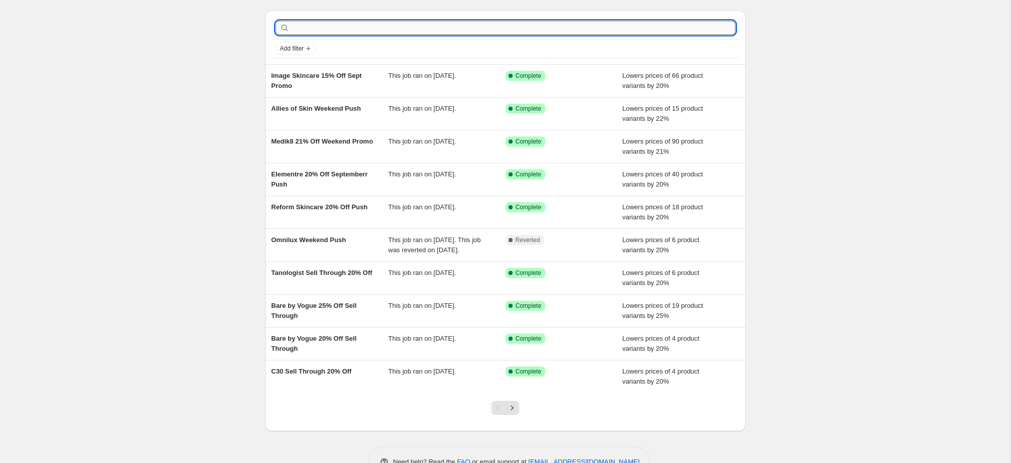
scroll to position [30, 0]
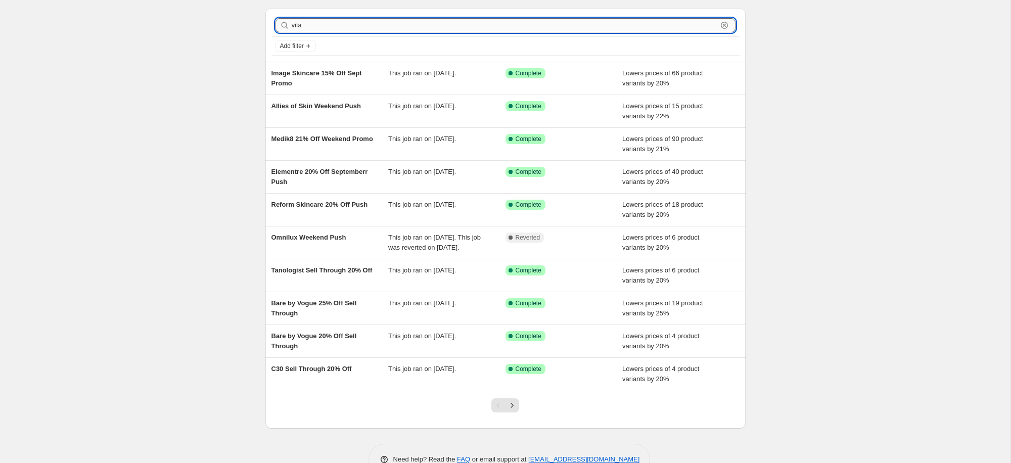
type input "vital"
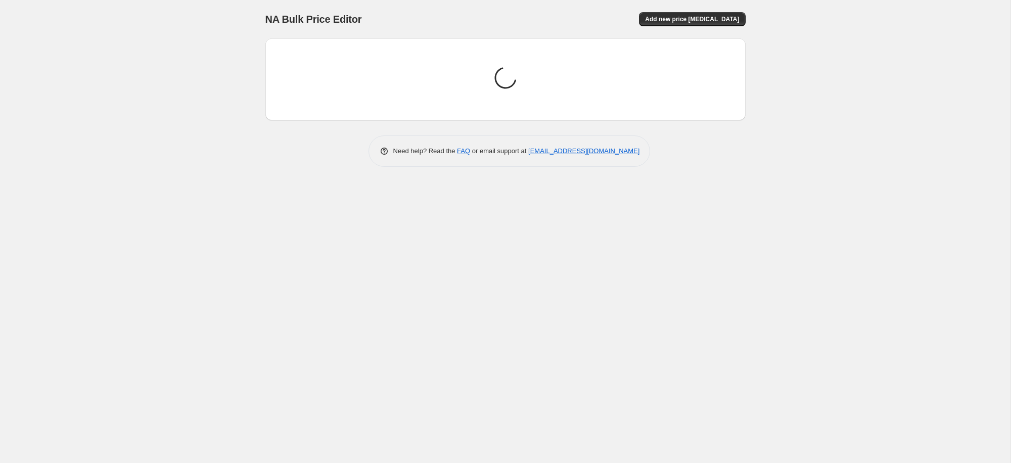
scroll to position [0, 0]
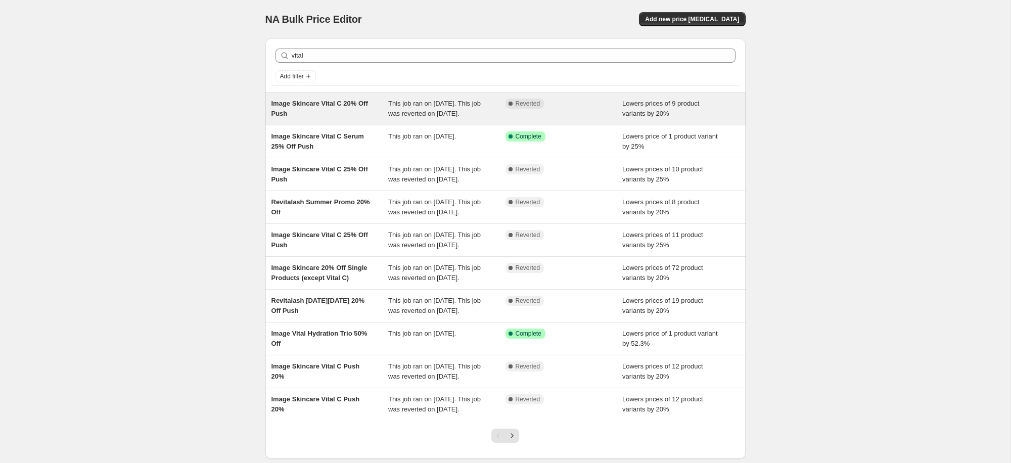
click at [347, 108] on div "Image Skincare Vital C 20% Off Push" at bounding box center [330, 109] width 117 height 20
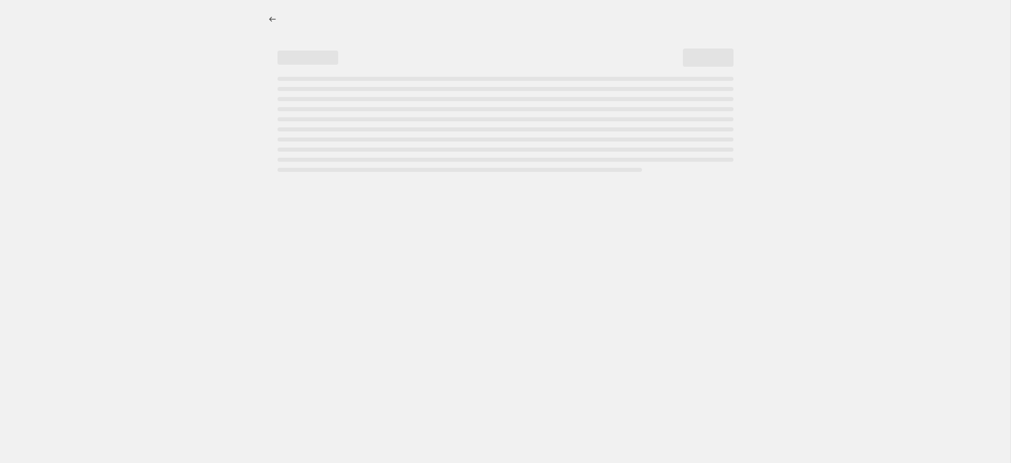
select select "percentage"
select select "collection"
select select "not_equal"
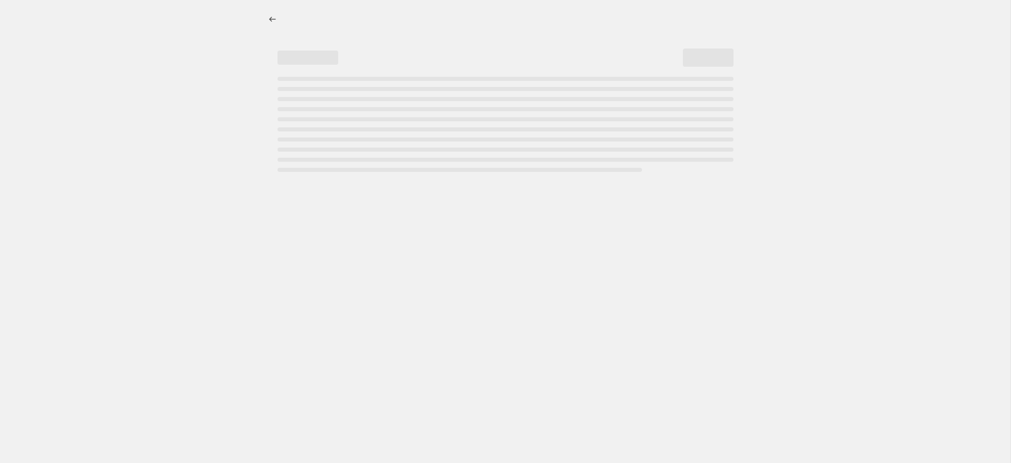
select select "not_equal"
select select "tag"
select select "not_equal"
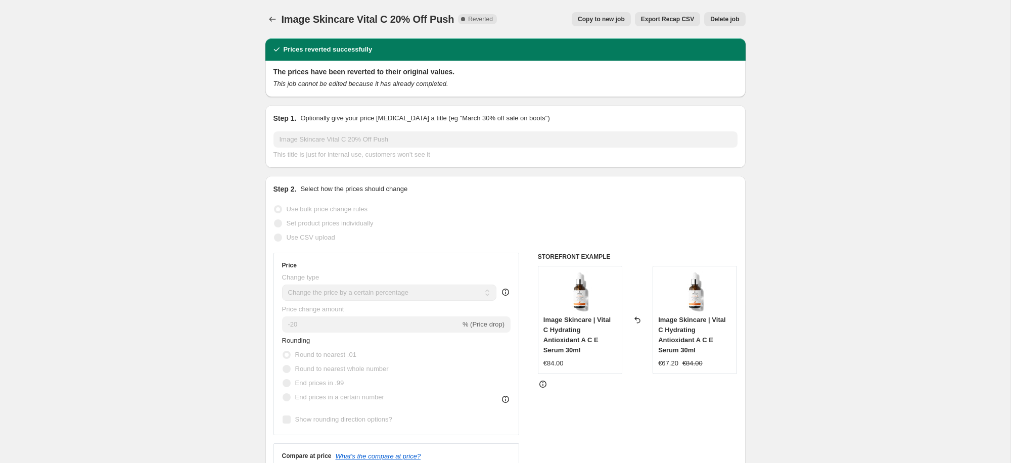
click at [595, 16] on span "Copy to new job" at bounding box center [601, 19] width 47 height 8
select select "percentage"
select select "collection"
select select "not_equal"
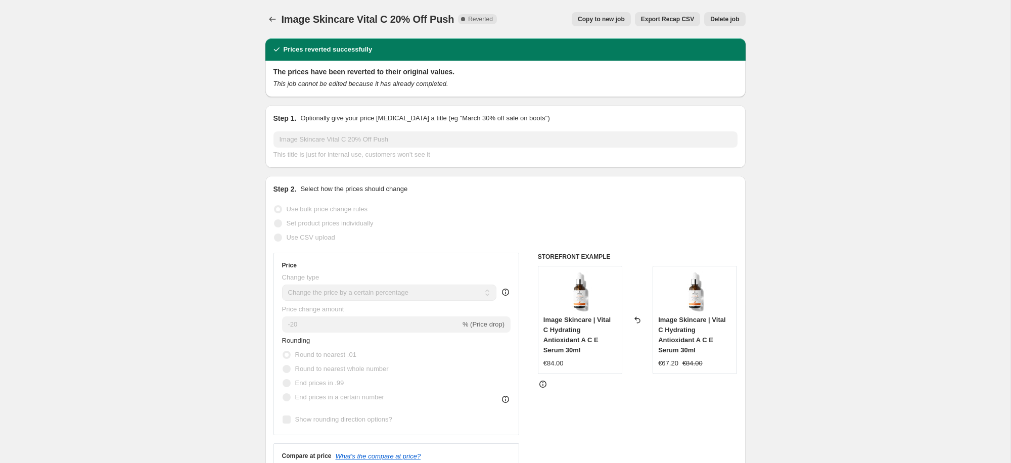
select select "not_equal"
select select "tag"
select select "not_equal"
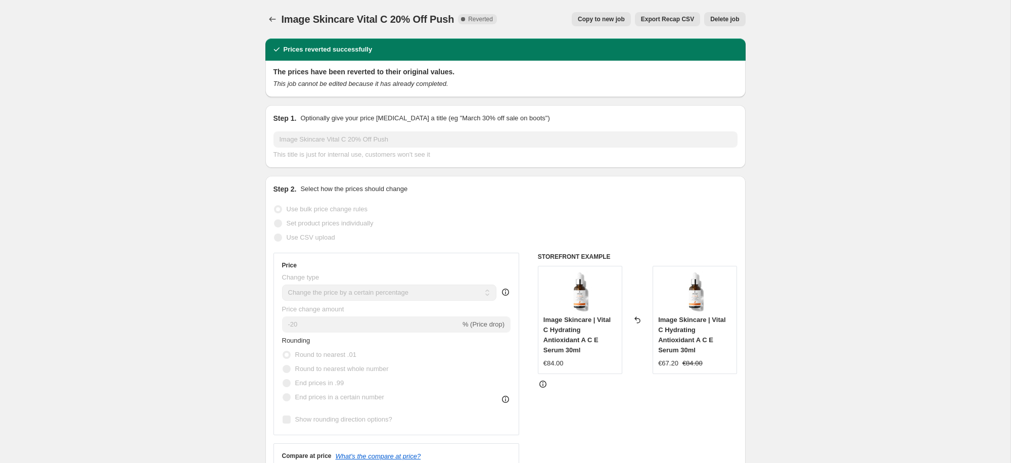
select select "not_equal"
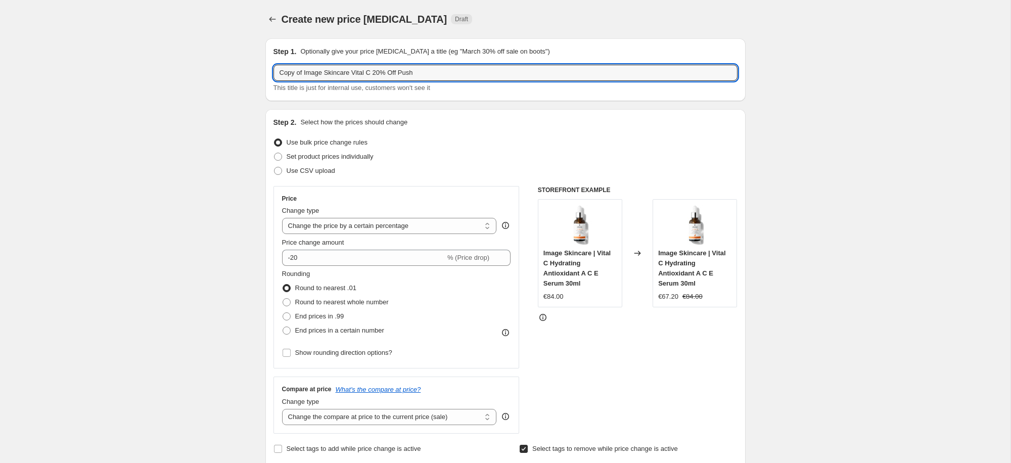
drag, startPoint x: 304, startPoint y: 74, endPoint x: 180, endPoint y: 55, distance: 125.4
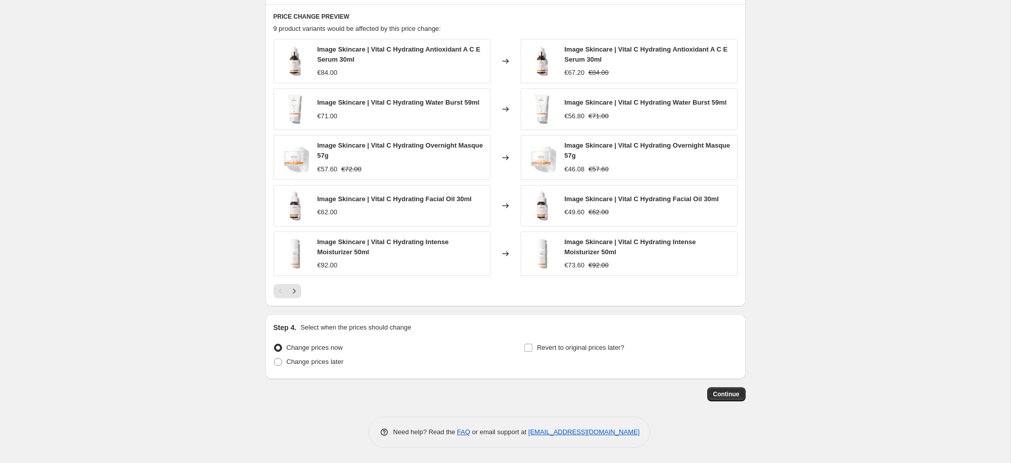
scroll to position [913, 0]
type input "Image Skincare Vital C 20% Off Push"
drag, startPoint x: 295, startPoint y: 296, endPoint x: 144, endPoint y: 108, distance: 241.4
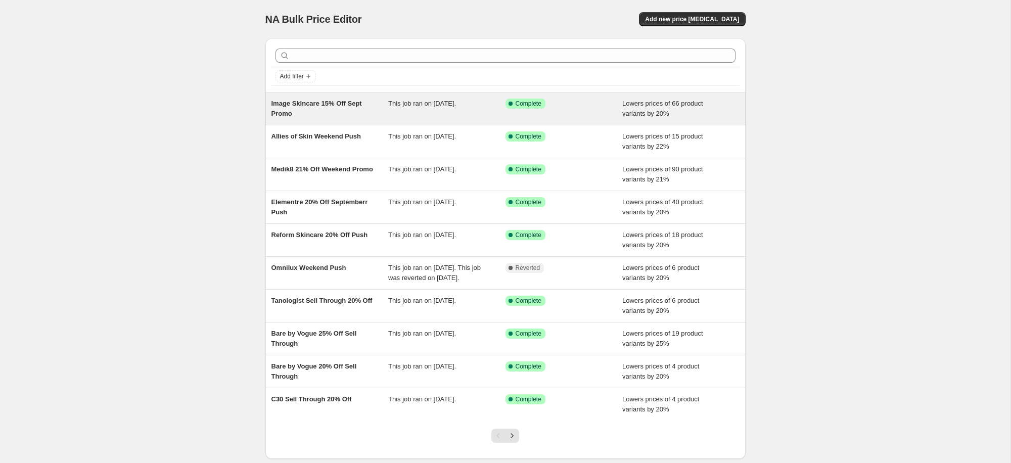
click at [317, 106] on span "Image Skincare 15% Off Sept Promo" at bounding box center [317, 109] width 91 height 18
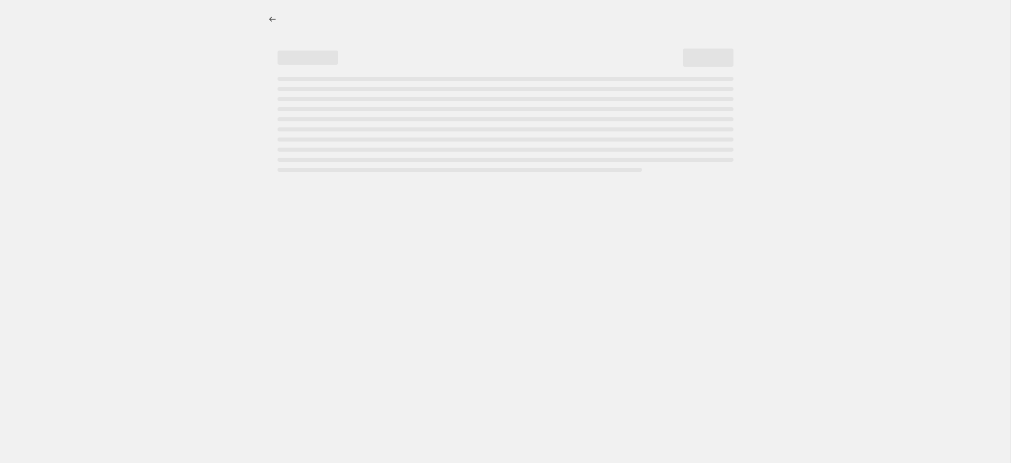
select select "percentage"
select select "collection"
select select "tag"
select select "not_equal"
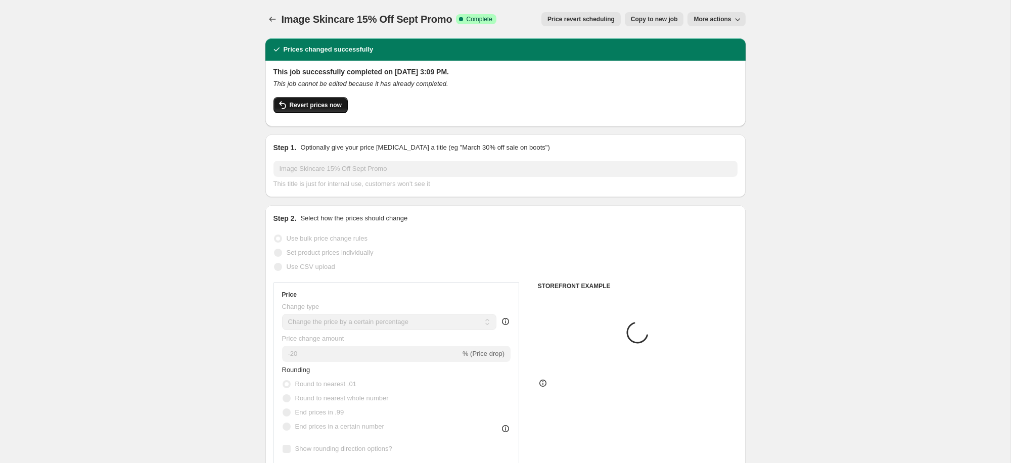
click at [314, 106] on span "Revert prices now" at bounding box center [316, 105] width 52 height 8
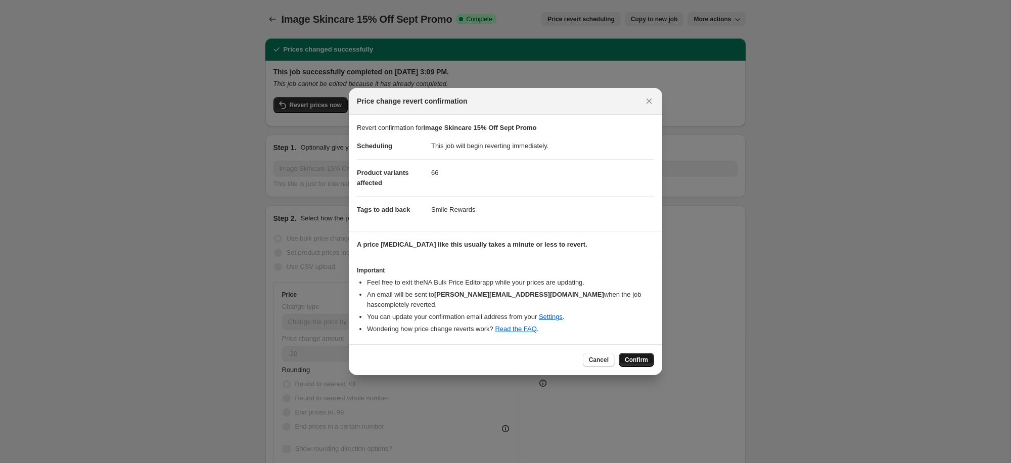
click at [631, 360] on button "Confirm" at bounding box center [636, 360] width 35 height 14
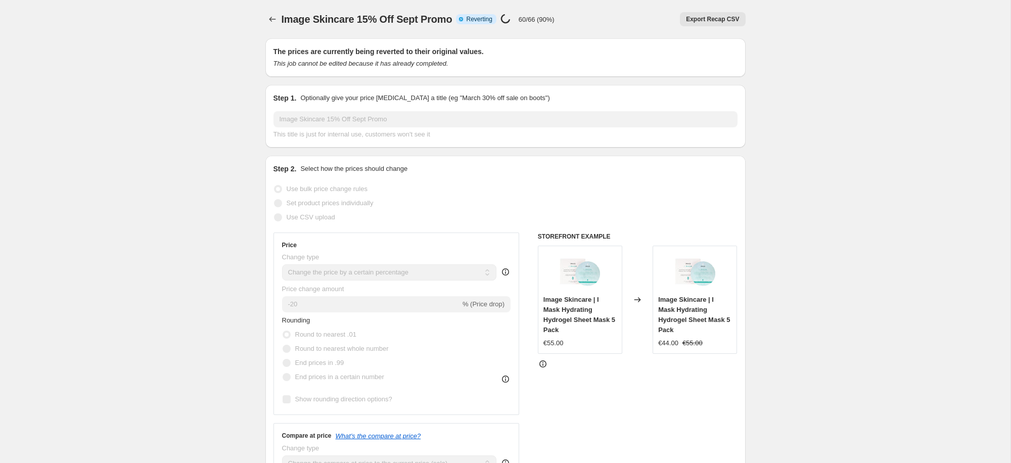
select select "percentage"
select select "collection"
select select "tag"
select select "not_equal"
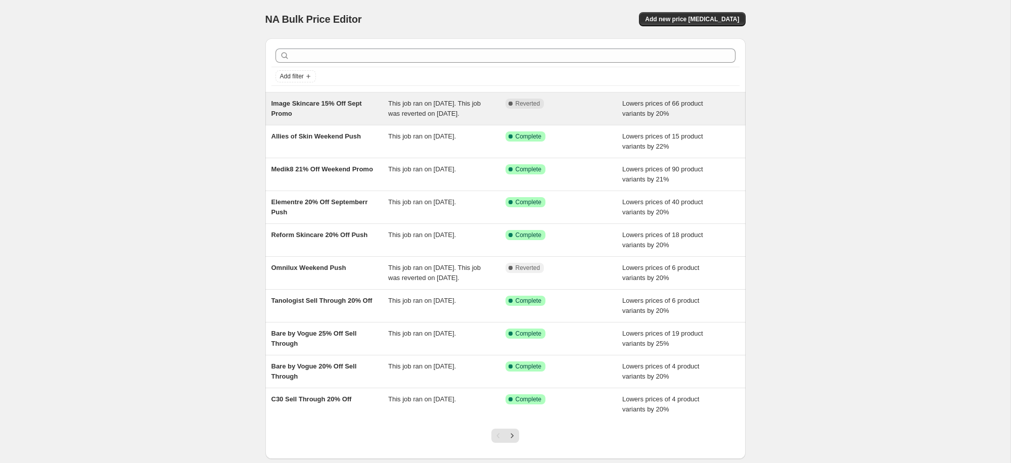
click at [312, 106] on span "Image Skincare 15% Off Sept Promo" at bounding box center [317, 109] width 91 height 18
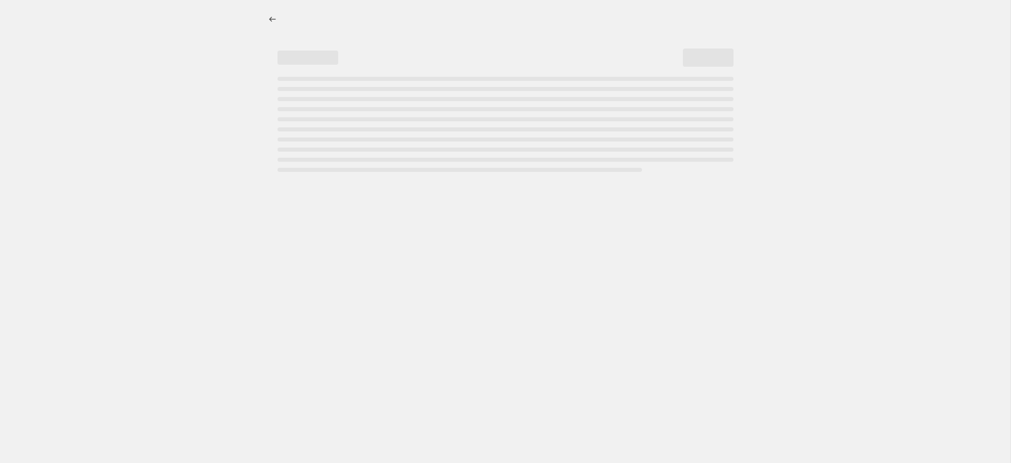
select select "percentage"
select select "not_equal"
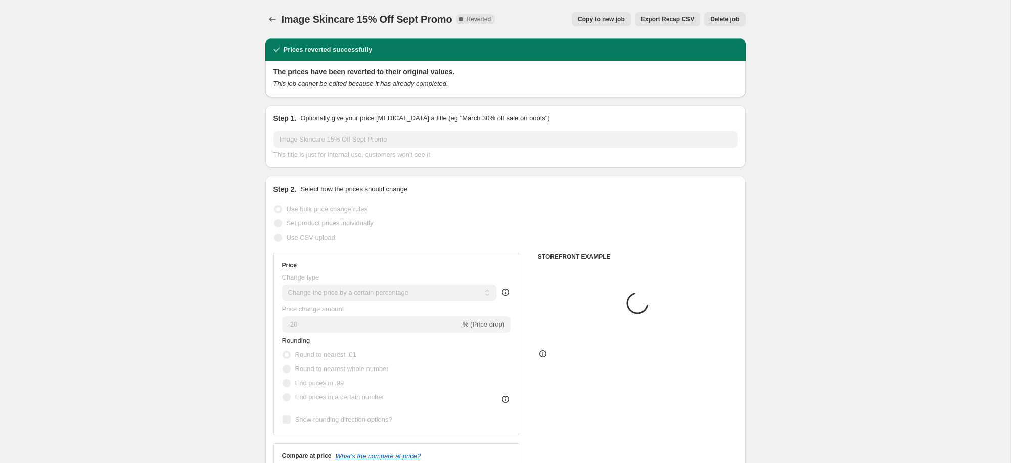
select select "collection"
select select "tag"
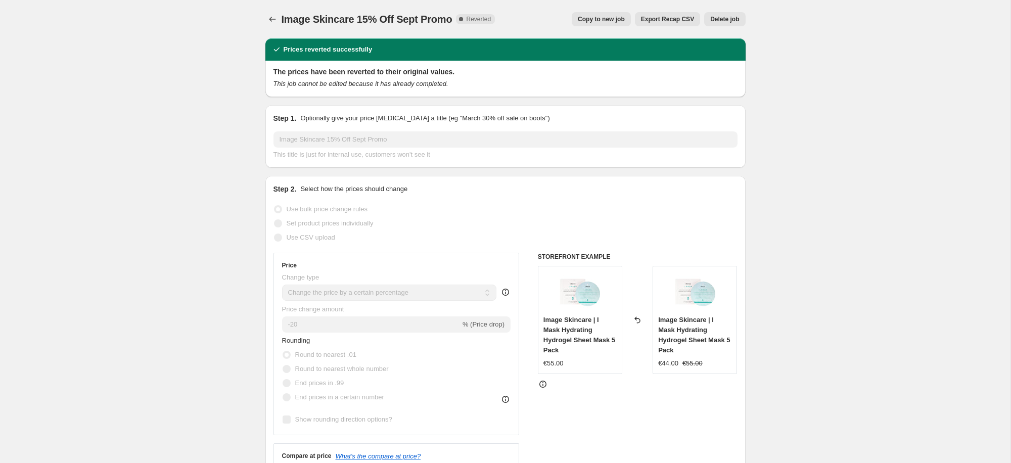
click at [604, 20] on span "Copy to new job" at bounding box center [601, 19] width 47 height 8
select select "percentage"
select select "collection"
select select "tag"
select select "not_equal"
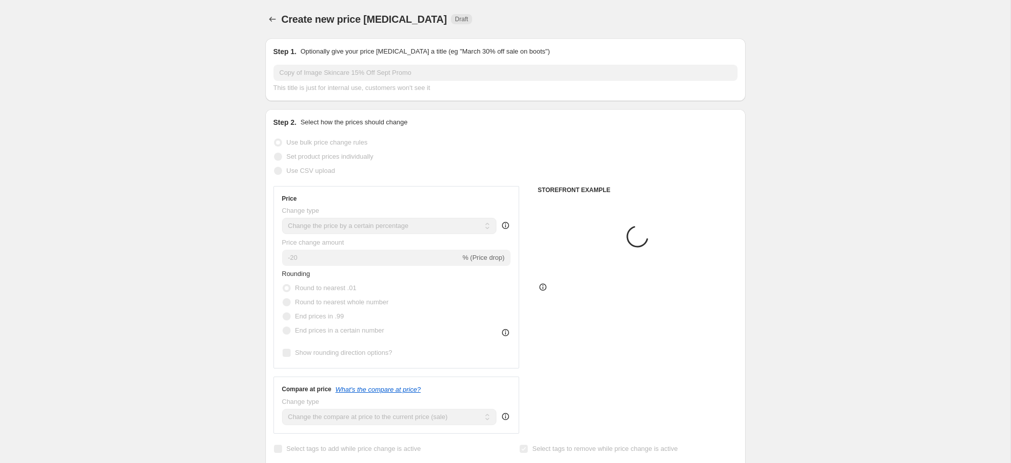
scroll to position [1, 0]
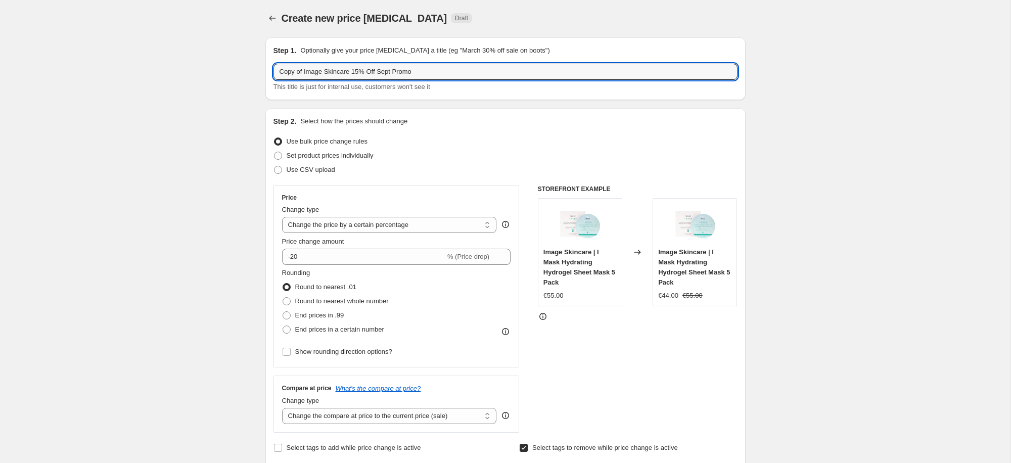
drag, startPoint x: 306, startPoint y: 69, endPoint x: 215, endPoint y: 65, distance: 91.1
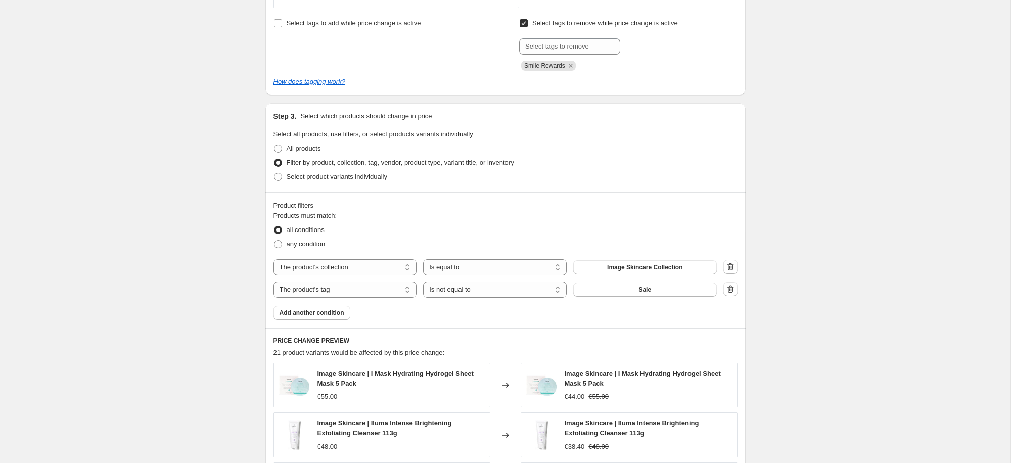
scroll to position [426, 0]
type input "Image Skincare 15% Off Sept Promo"
click at [326, 316] on span "Add another condition" at bounding box center [312, 312] width 65 height 8
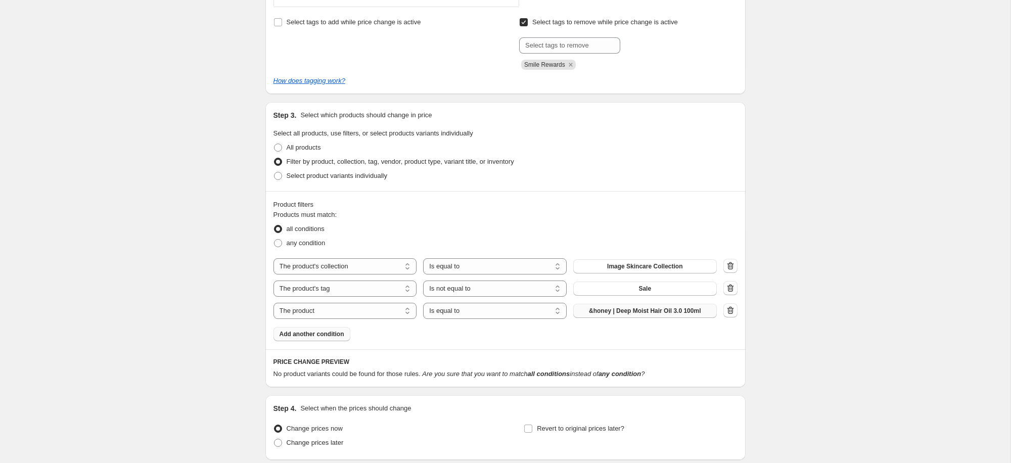
click at [683, 317] on button "&honey | Deep Moist Hair Oil 3.0 100ml" at bounding box center [645, 311] width 144 height 14
click at [386, 314] on select "The product The product's collection The product's tag The product's vendor The…" at bounding box center [346, 311] width 144 height 16
select select "collection"
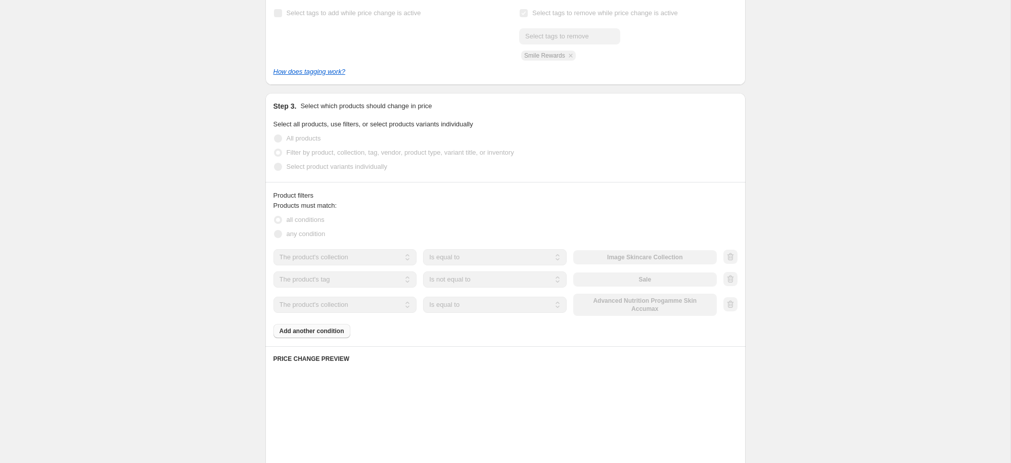
click at [649, 314] on div "Products must match: all conditions any condition The product The product's col…" at bounding box center [506, 270] width 464 height 138
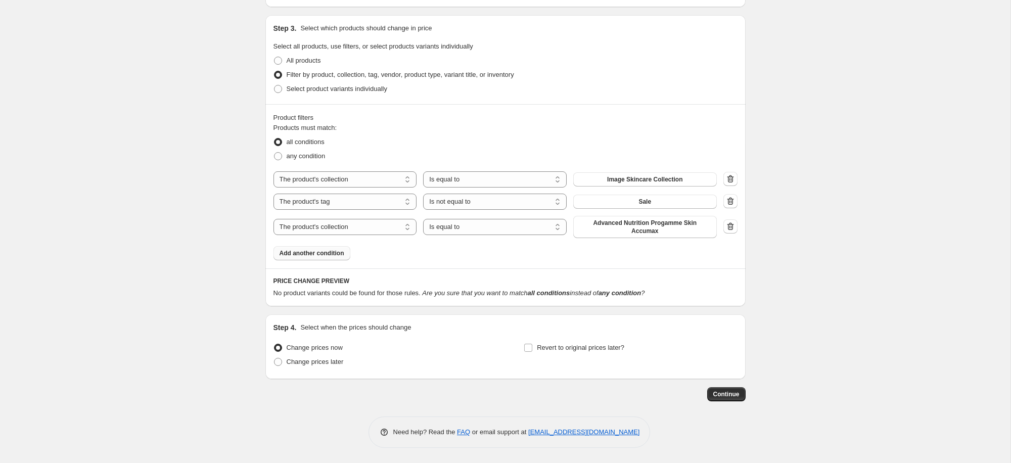
scroll to position [489, 0]
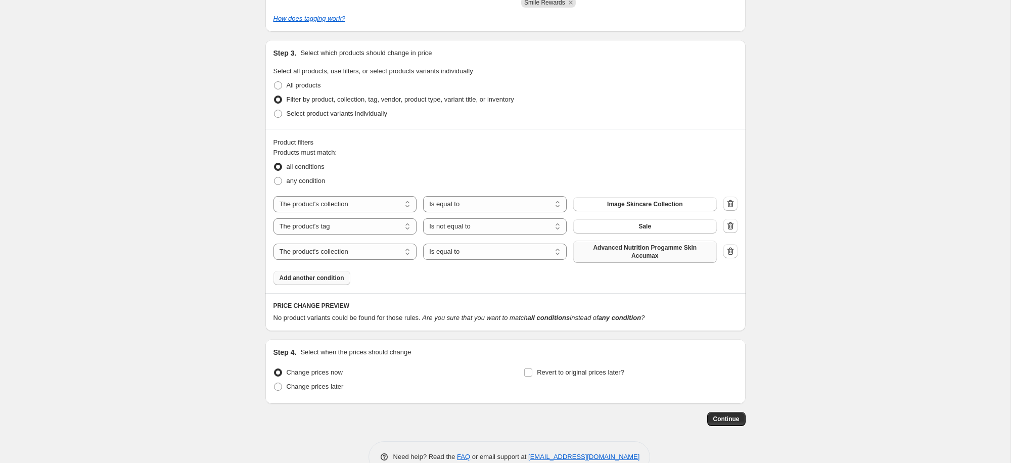
click at [682, 248] on span "Advanced Nutrition Progamme Skin Accumax" at bounding box center [644, 252] width 131 height 16
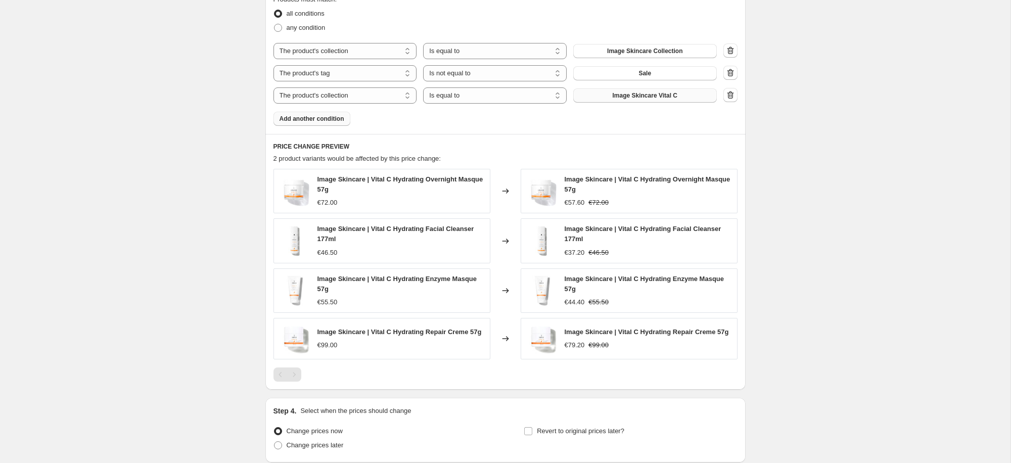
scroll to position [643, 0]
click at [730, 96] on icon "button" at bounding box center [731, 95] width 10 height 10
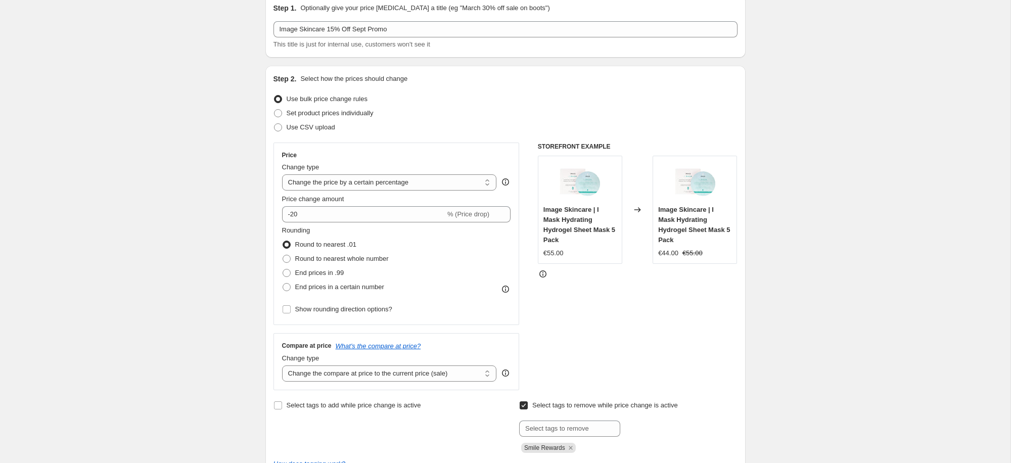
scroll to position [0, 0]
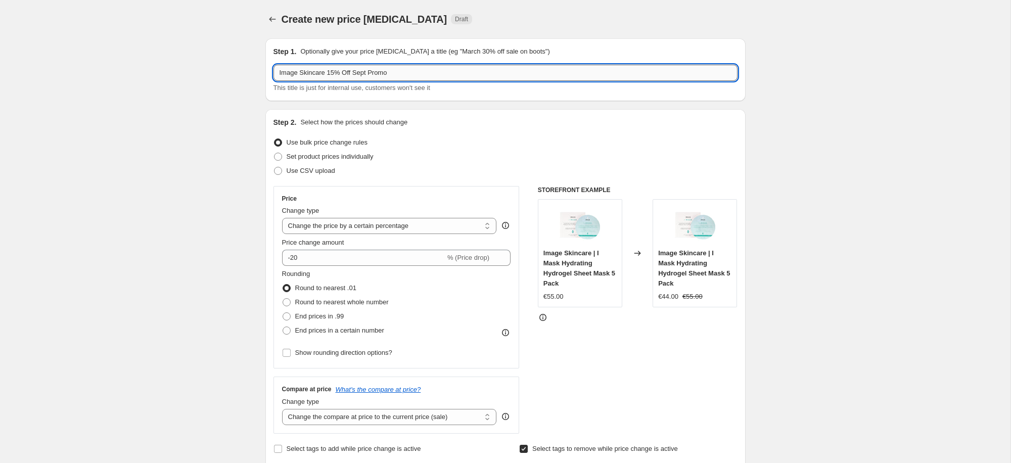
drag, startPoint x: 336, startPoint y: 71, endPoint x: 330, endPoint y: 72, distance: 6.7
click at [330, 72] on input "Image Skincare 15% Off Sept Promo" at bounding box center [506, 73] width 464 height 16
type input "Image Skincare 20% Off Sept Promo"
click at [274, 22] on icon "Price change jobs" at bounding box center [272, 19] width 10 height 10
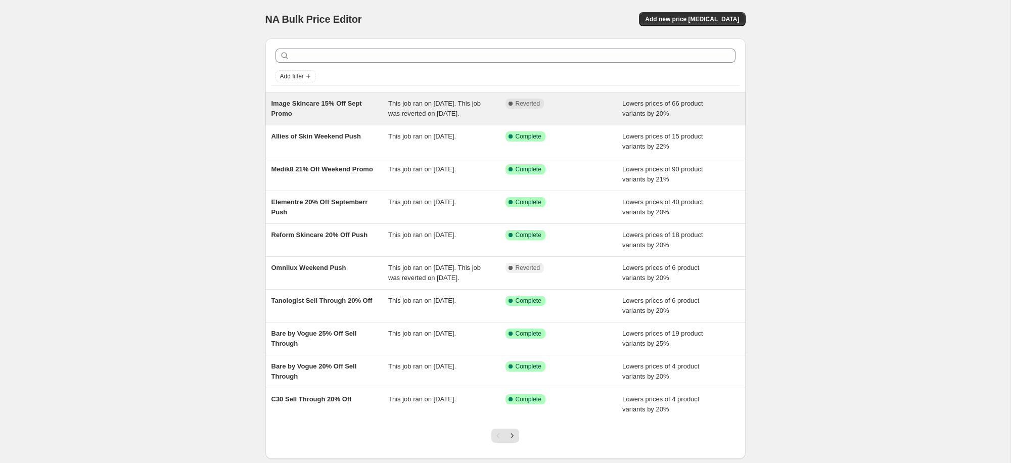
click at [307, 110] on div "Image Skincare 15% Off Sept Promo" at bounding box center [330, 109] width 117 height 20
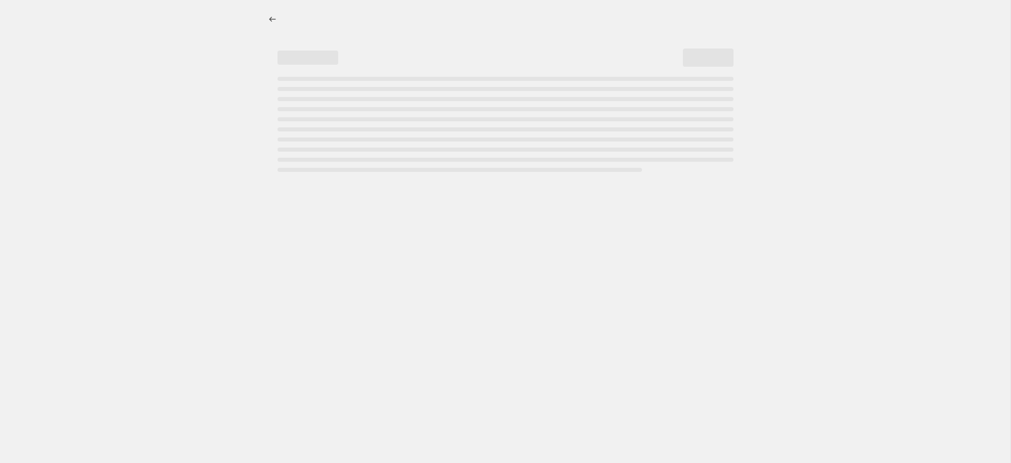
select select "percentage"
select select "collection"
select select "tag"
select select "not_equal"
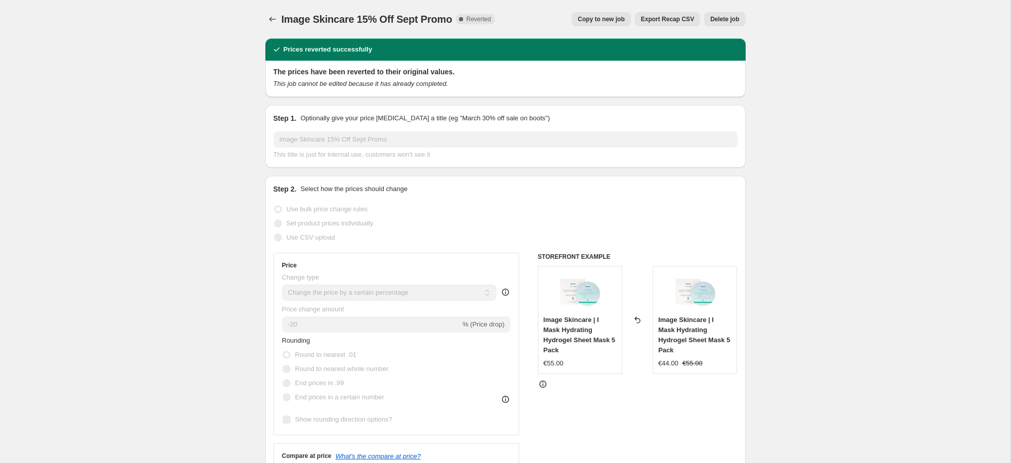
click at [607, 15] on button "Copy to new job" at bounding box center [601, 19] width 59 height 14
select select "percentage"
select select "collection"
select select "tag"
select select "not_equal"
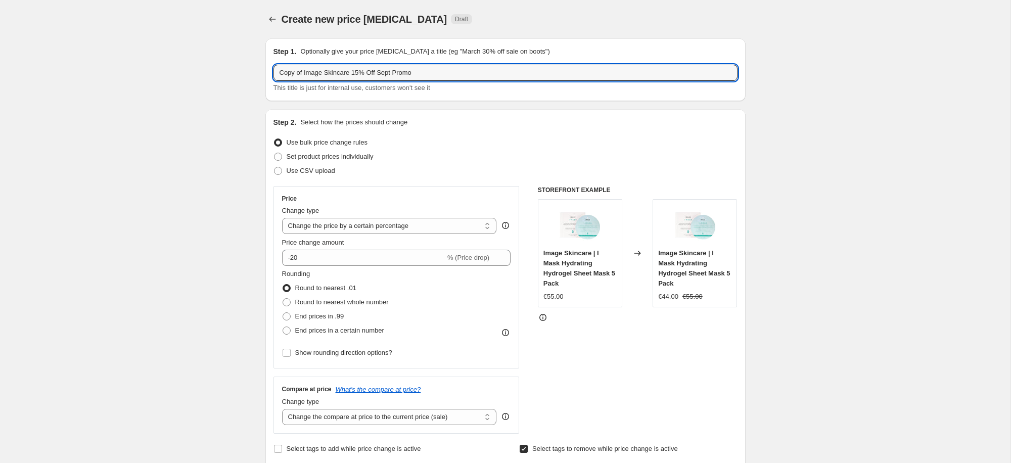
drag, startPoint x: 305, startPoint y: 71, endPoint x: 250, endPoint y: 66, distance: 55.3
click at [329, 74] on input "Image Skincare 15% Off Sept Promo" at bounding box center [506, 73] width 464 height 16
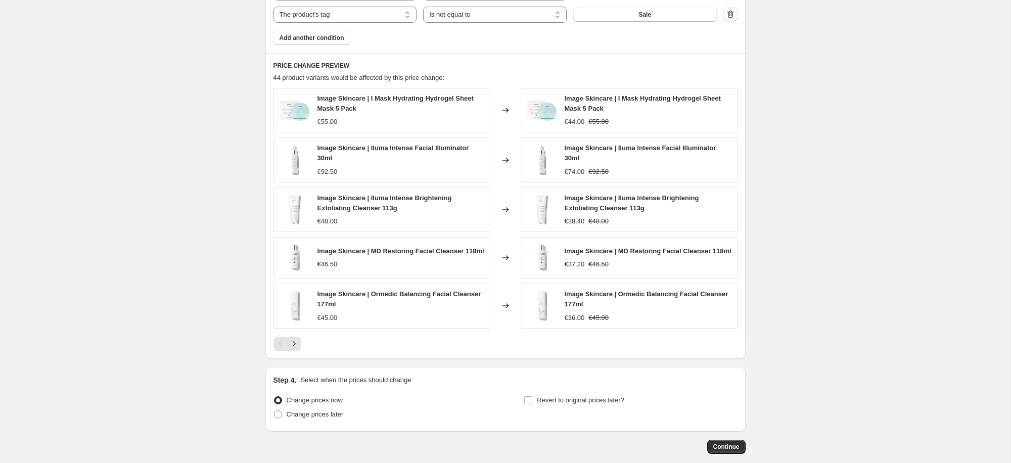
scroll to position [702, 0]
type input "Image Skincare 20% Off Sept Promo"
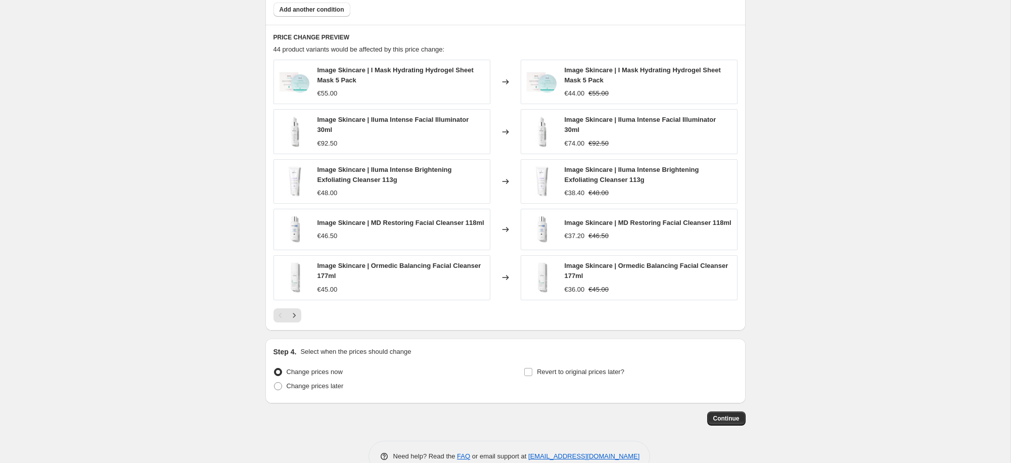
scroll to position [731, 0]
click at [726, 420] on span "Continue" at bounding box center [726, 417] width 26 height 8
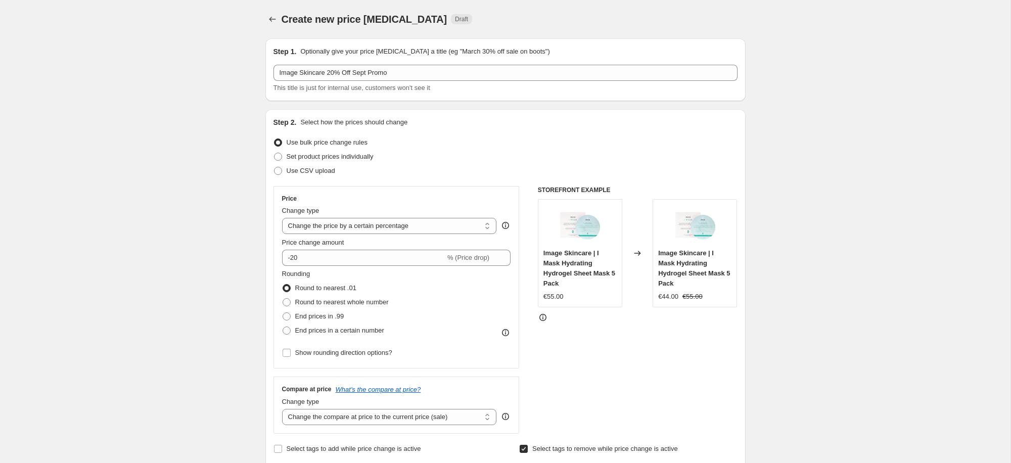
scroll to position [732, 0]
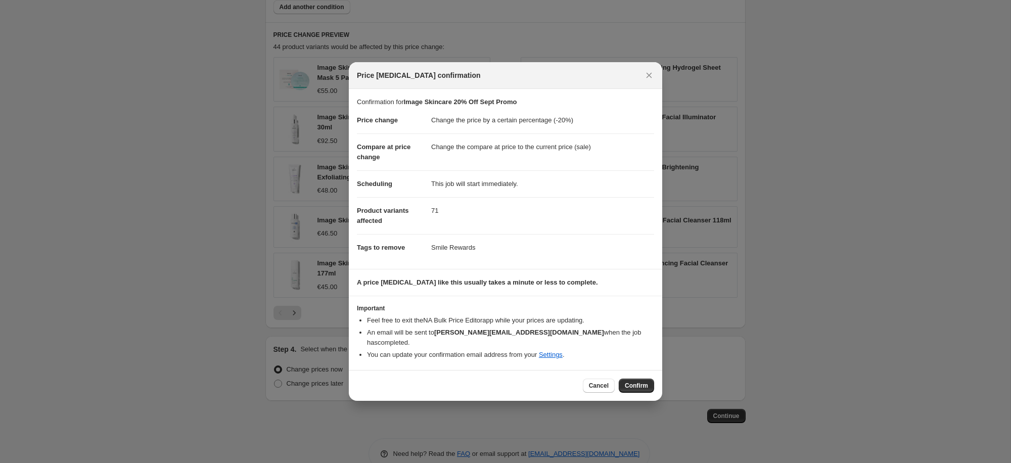
click at [636, 382] on span "Confirm" at bounding box center [636, 386] width 23 height 8
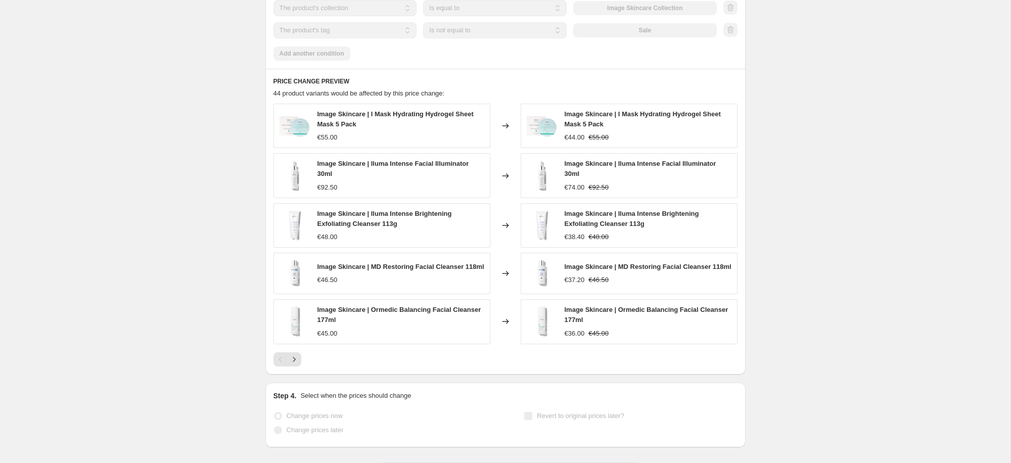
scroll to position [758, 0]
select select "percentage"
select select "collection"
select select "tag"
select select "not_equal"
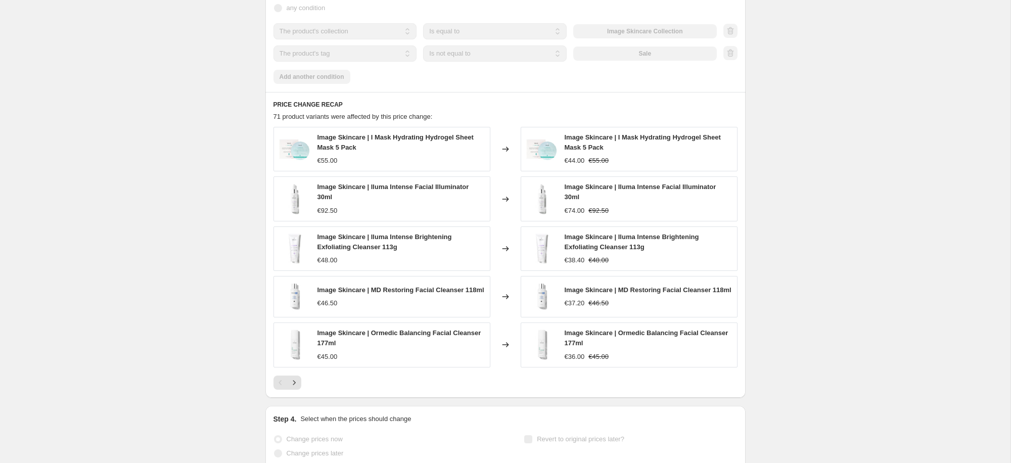
scroll to position [0, 0]
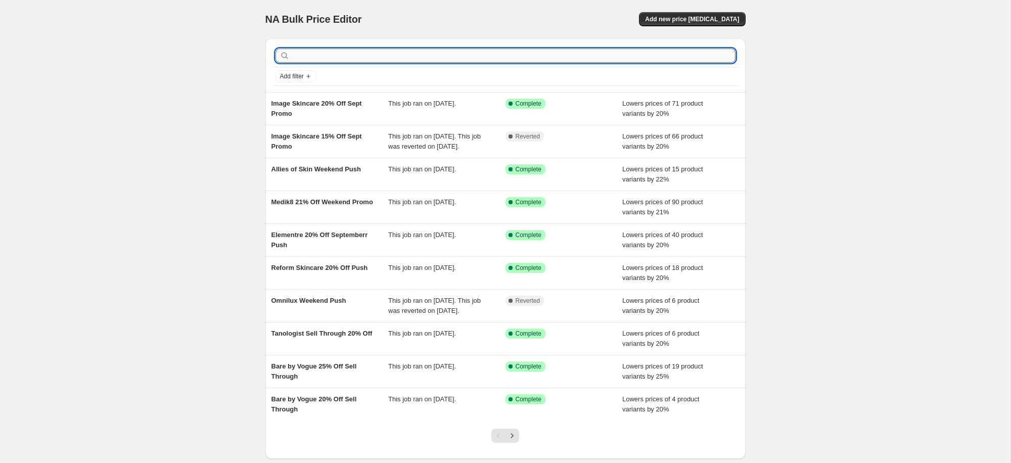
click at [336, 57] on input "text" at bounding box center [514, 56] width 444 height 14
type input "dermalogica"
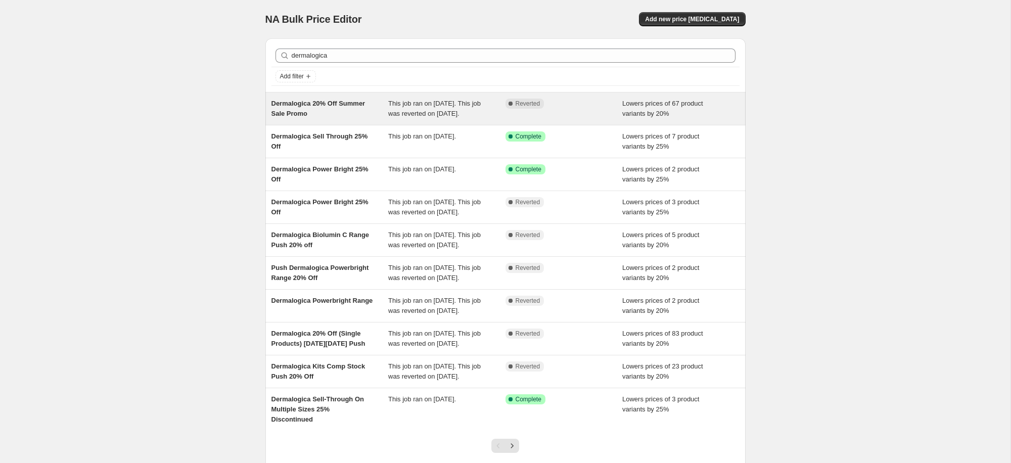
scroll to position [1, 0]
click at [344, 100] on span "Dermalogica 20% Off Summer Sale Promo" at bounding box center [319, 108] width 94 height 18
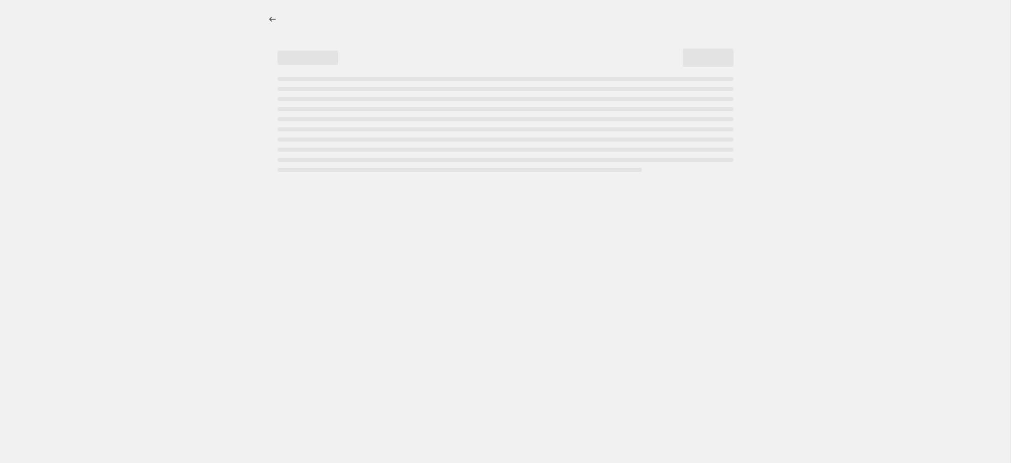
select select "percentage"
select select "collection"
select select "tag"
select select "not_equal"
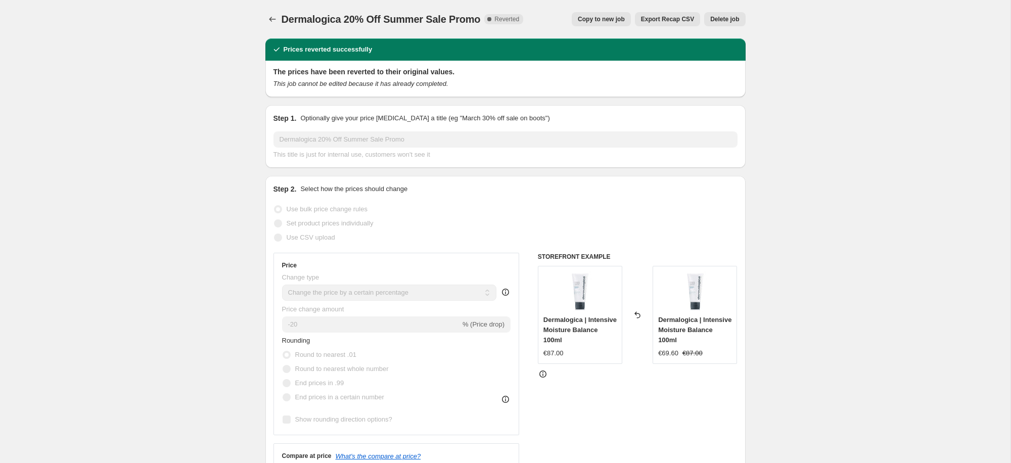
click at [599, 20] on span "Copy to new job" at bounding box center [601, 19] width 47 height 8
select select "percentage"
select select "collection"
select select "tag"
select select "not_equal"
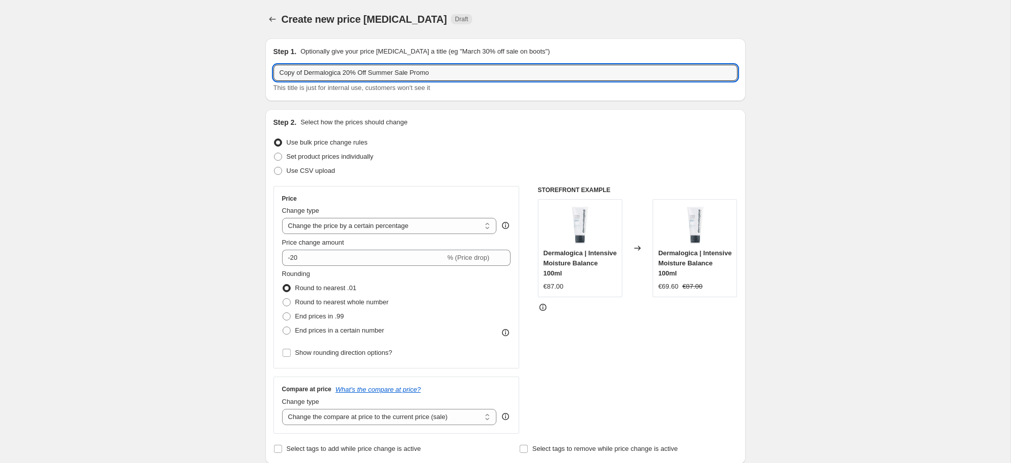
drag, startPoint x: 305, startPoint y: 72, endPoint x: 260, endPoint y: 69, distance: 45.1
drag, startPoint x: 348, startPoint y: 73, endPoint x: 545, endPoint y: 78, distance: 196.3
click at [534, 77] on input "Dermalogica 20% Off Summer Sale Promo" at bounding box center [506, 73] width 464 height 16
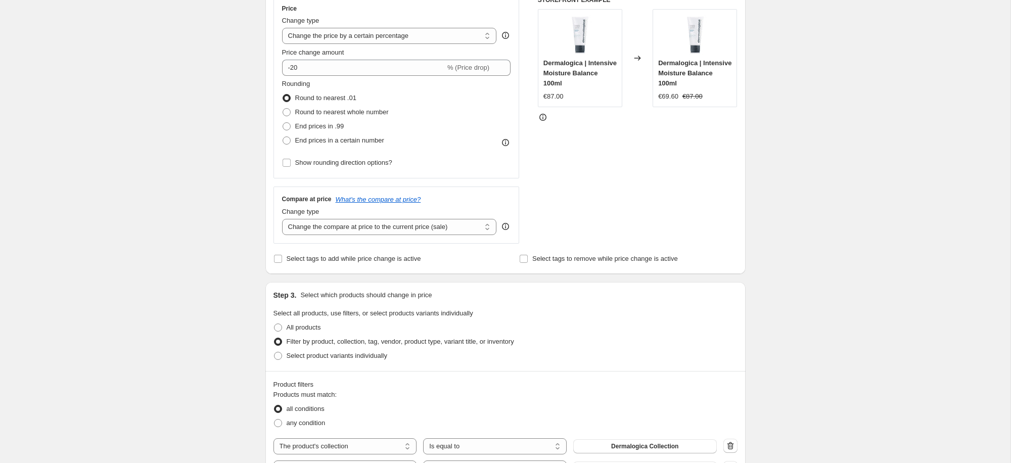
scroll to position [191, 0]
type input "Dermalogica 20% Off September Push"
click at [542, 253] on span "Select tags to remove while price change is active" at bounding box center [605, 258] width 146 height 10
click at [528, 254] on input "Select tags to remove while price change is active" at bounding box center [524, 258] width 8 height 8
checkbox input "true"
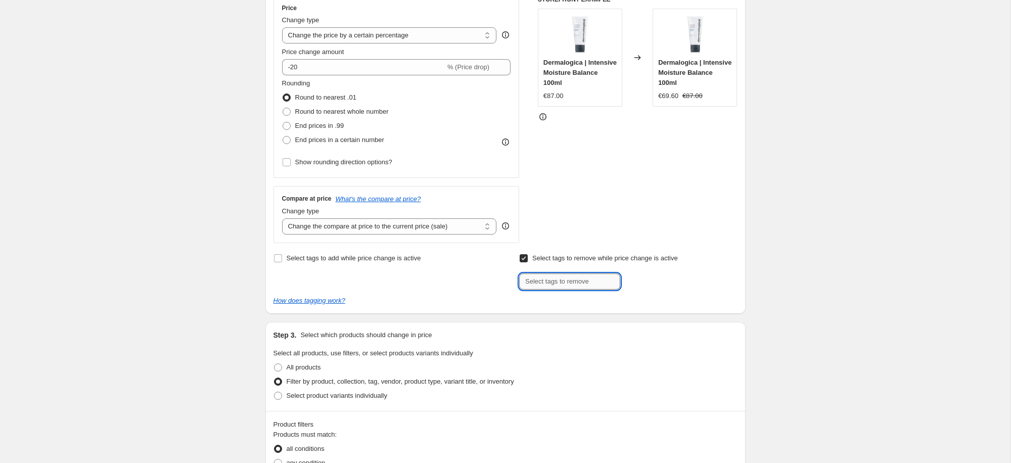
click at [550, 276] on input "text" at bounding box center [569, 282] width 101 height 16
type input "Smile Rewards"
click at [665, 284] on span "Add Smile Reward..." at bounding box center [658, 281] width 58 height 8
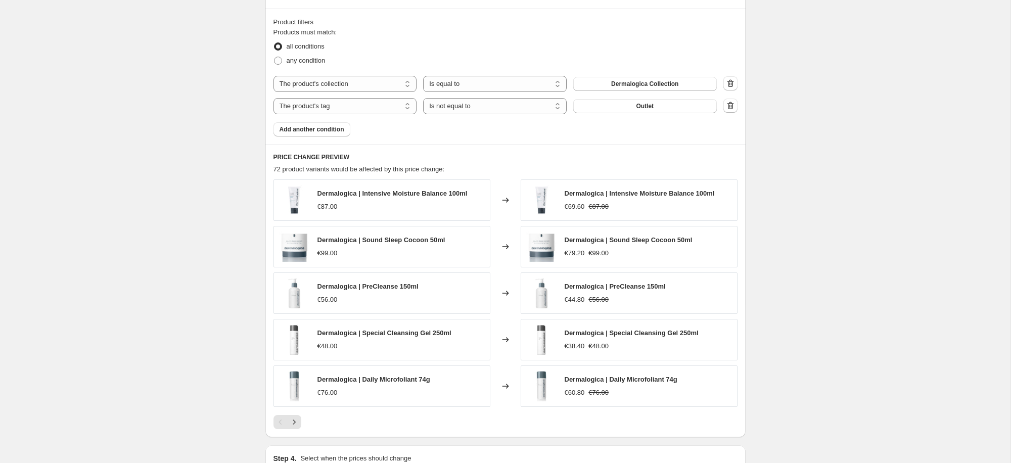
scroll to position [740, 0]
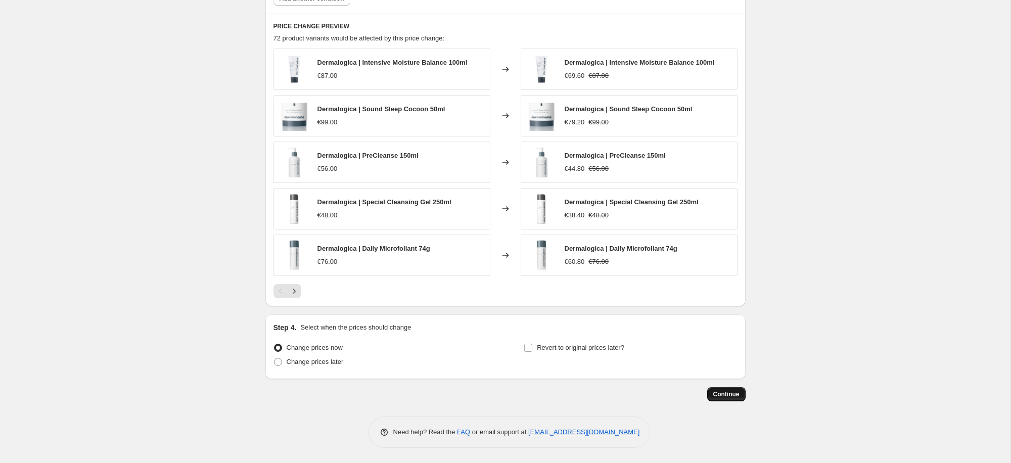
click at [721, 391] on span "Continue" at bounding box center [726, 394] width 26 height 8
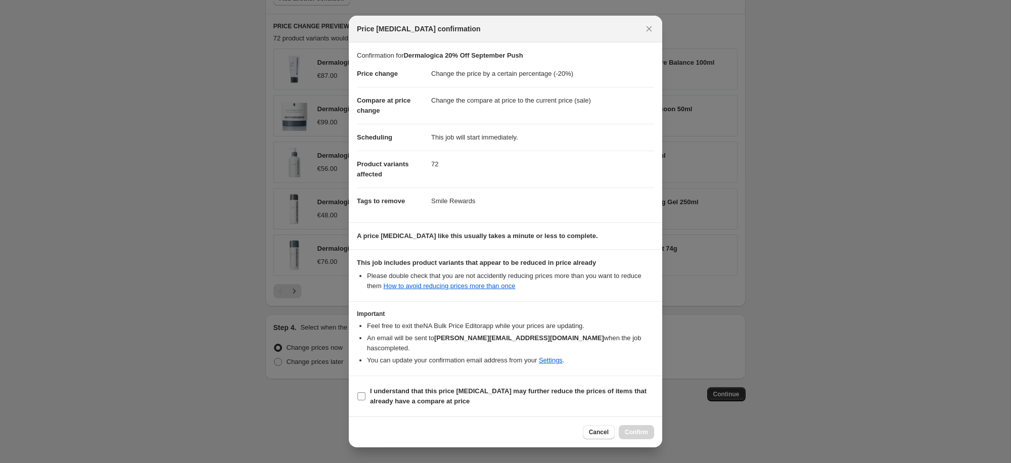
click at [368, 394] on label "I understand that this price [MEDICAL_DATA] may further reduce the prices of it…" at bounding box center [505, 396] width 297 height 24
click at [366, 394] on input "I understand that this price [MEDICAL_DATA] may further reduce the prices of it…" at bounding box center [361, 396] width 8 height 8
checkbox input "true"
click at [643, 433] on button "Confirm" at bounding box center [636, 432] width 35 height 14
